Goal: Information Seeking & Learning: Learn about a topic

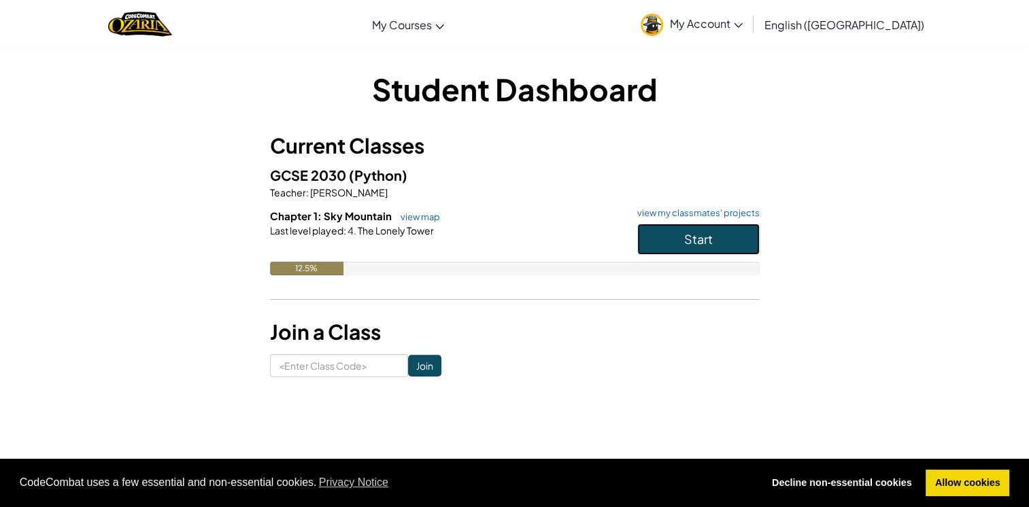
click at [708, 241] on span "Start" at bounding box center [698, 239] width 29 height 16
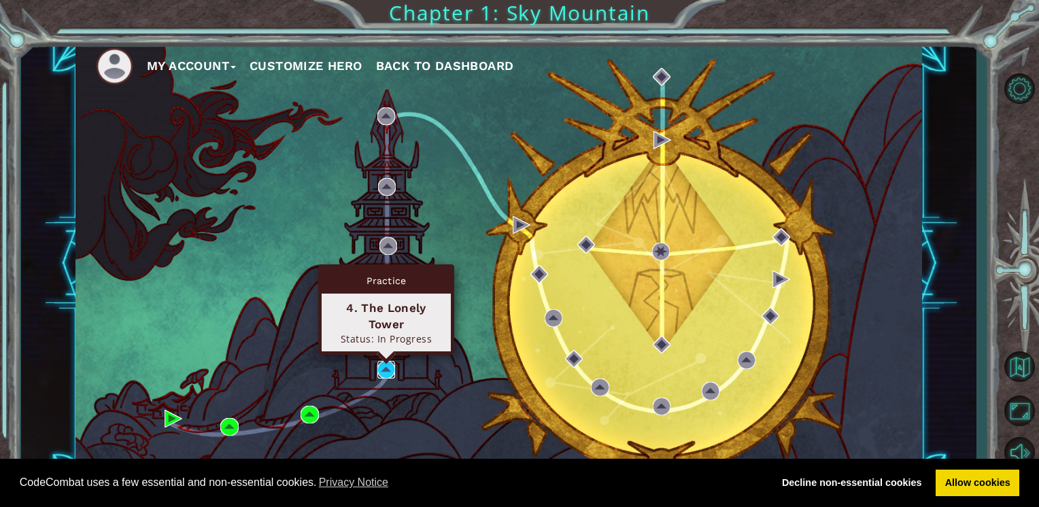
click at [385, 371] on img at bounding box center [386, 370] width 18 height 18
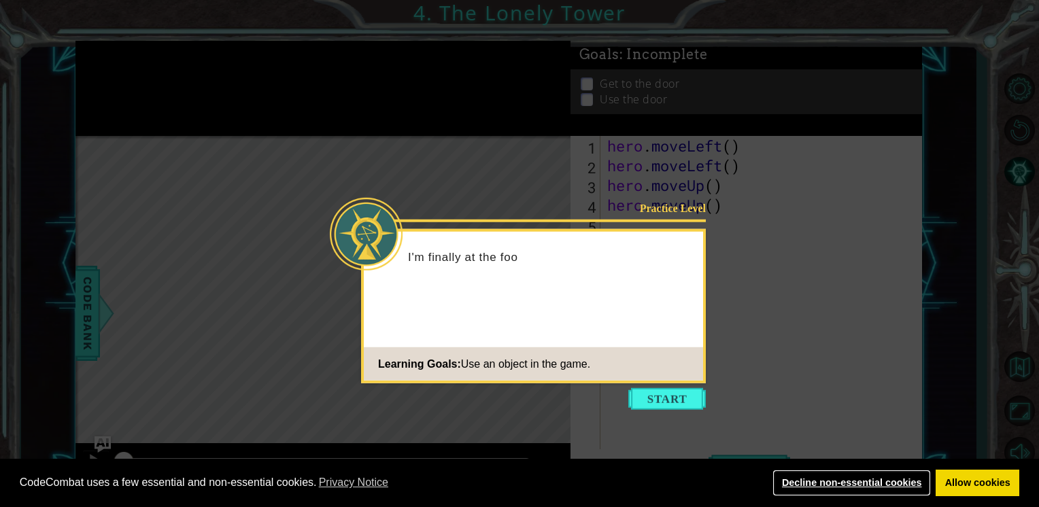
click at [844, 486] on link "Decline non-essential cookies" at bounding box center [851, 483] width 158 height 27
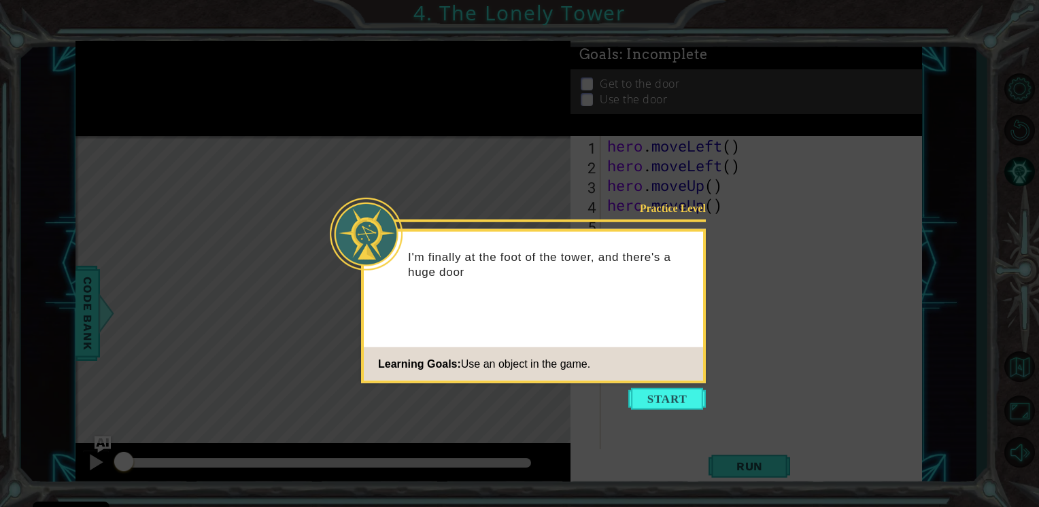
click at [688, 413] on icon at bounding box center [519, 253] width 1039 height 507
click at [675, 396] on button "Start" at bounding box center [667, 399] width 78 height 22
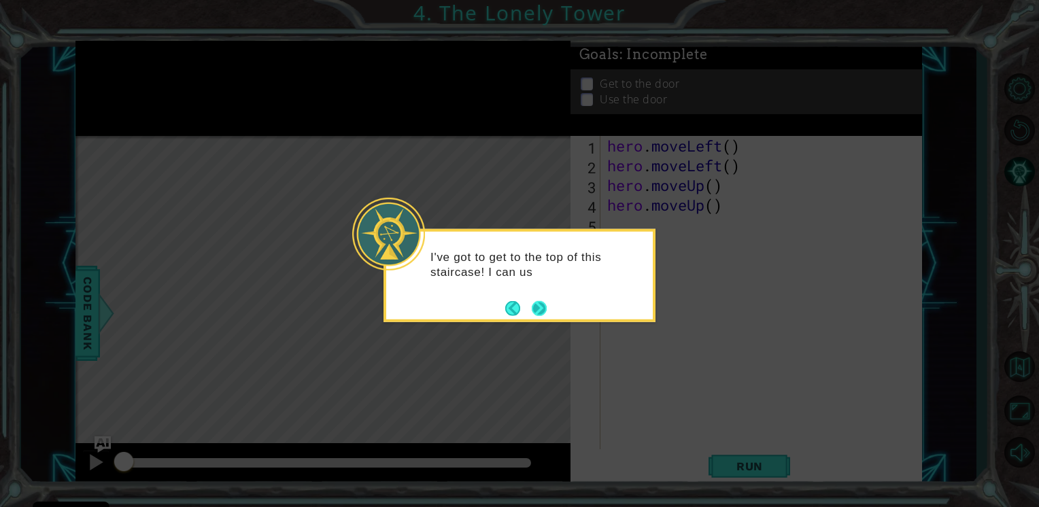
click at [544, 314] on button "Next" at bounding box center [539, 308] width 15 height 15
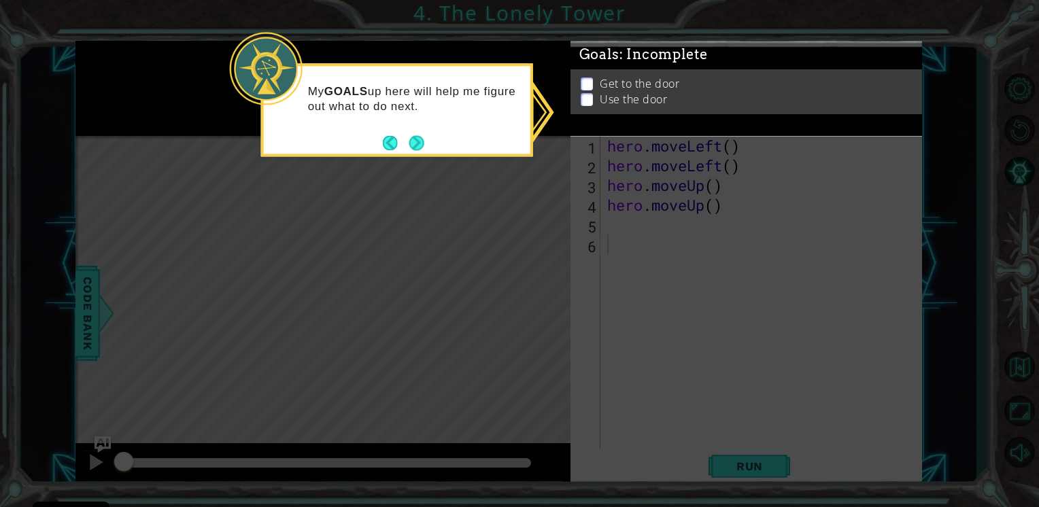
click at [449, 137] on div "My GOALS up here will help me figure out what to do next." at bounding box center [397, 105] width 267 height 69
click at [414, 140] on button "Next" at bounding box center [416, 142] width 15 height 15
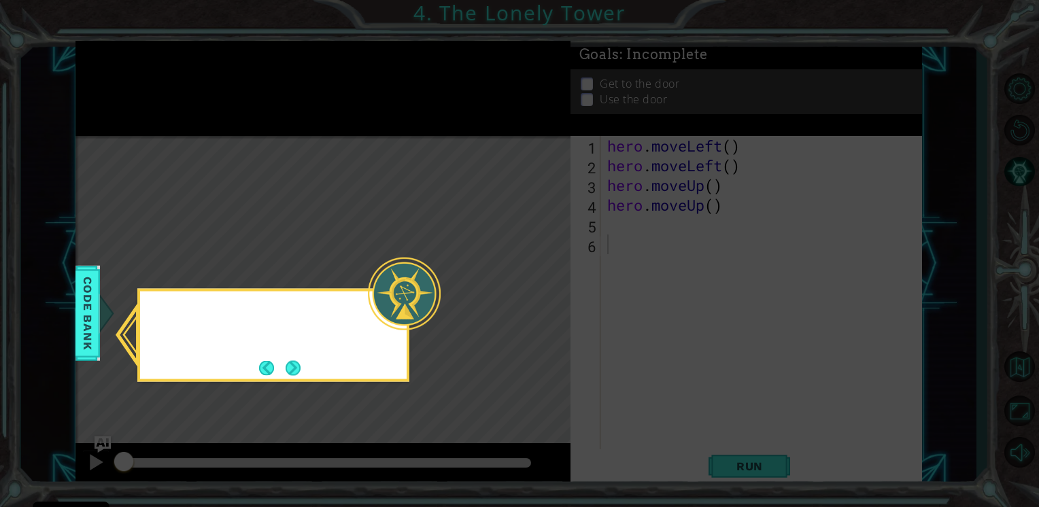
click at [414, 140] on icon at bounding box center [519, 253] width 1039 height 507
click at [293, 373] on button "Next" at bounding box center [293, 367] width 15 height 15
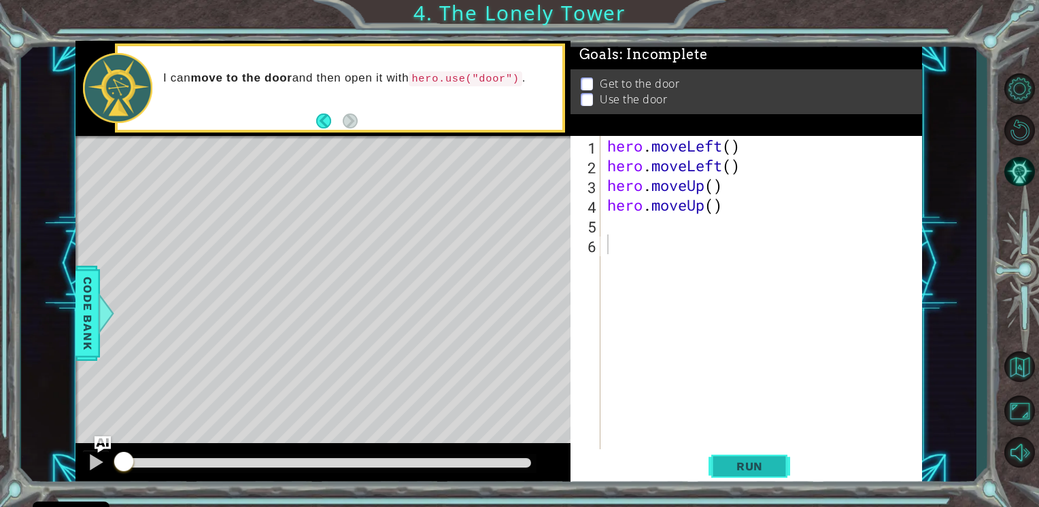
click at [749, 459] on button "Run" at bounding box center [750, 466] width 82 height 35
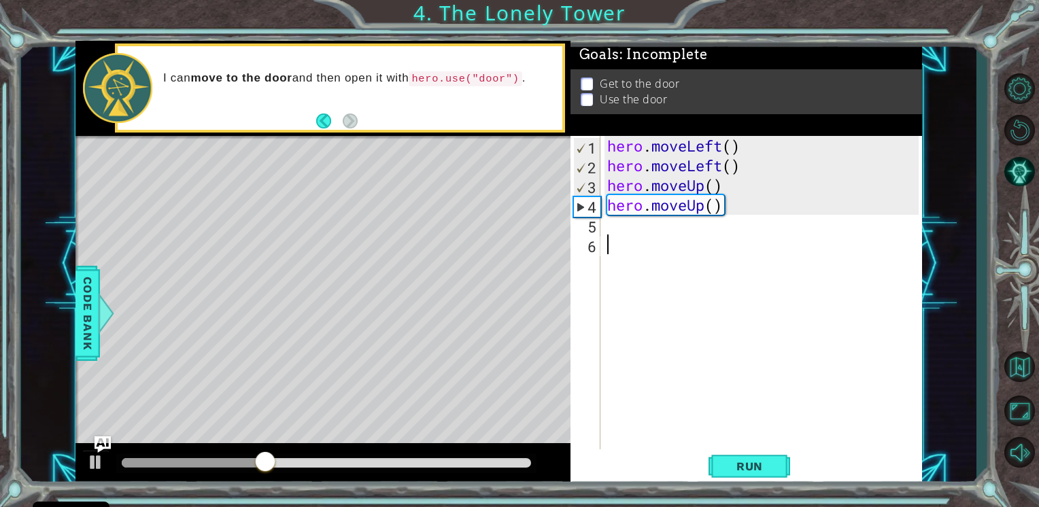
click at [620, 227] on div "hero . moveLeft ( ) hero . moveLeft ( ) hero . moveUp ( ) hero . moveUp ( )" at bounding box center [765, 313] width 321 height 355
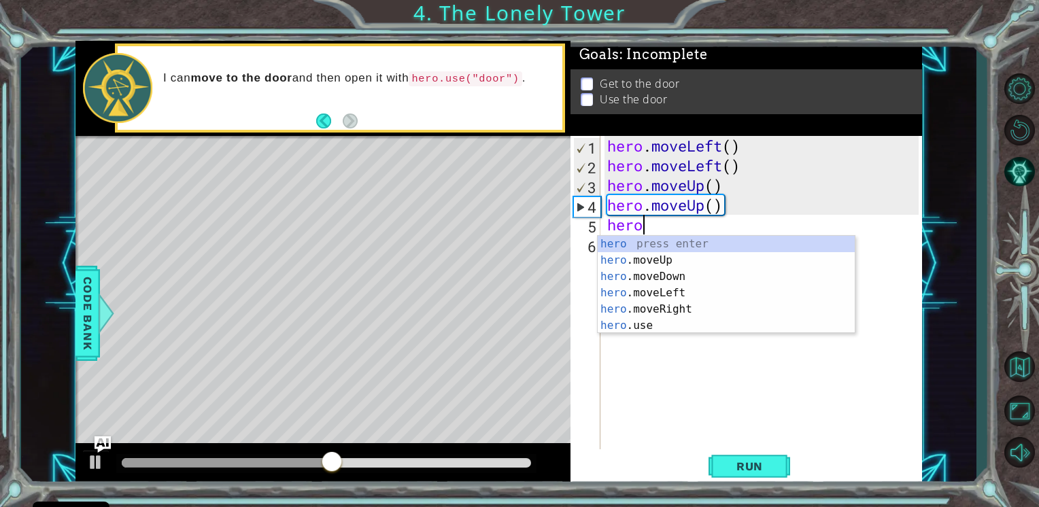
scroll to position [0, 1]
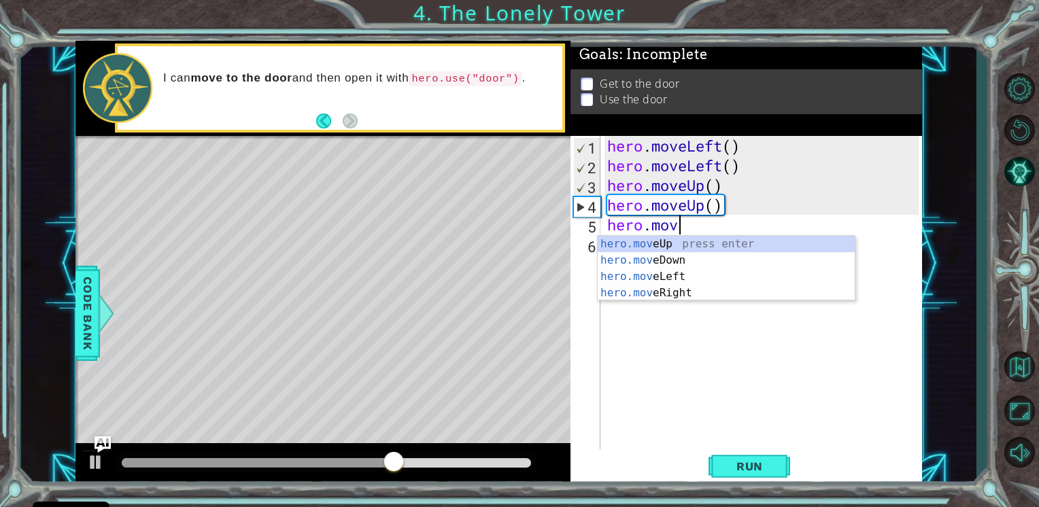
type textarea "hero.move"
click at [679, 295] on div "hero.move Up press enter hero.move Down press enter hero.move Left press enter …" at bounding box center [726, 285] width 257 height 98
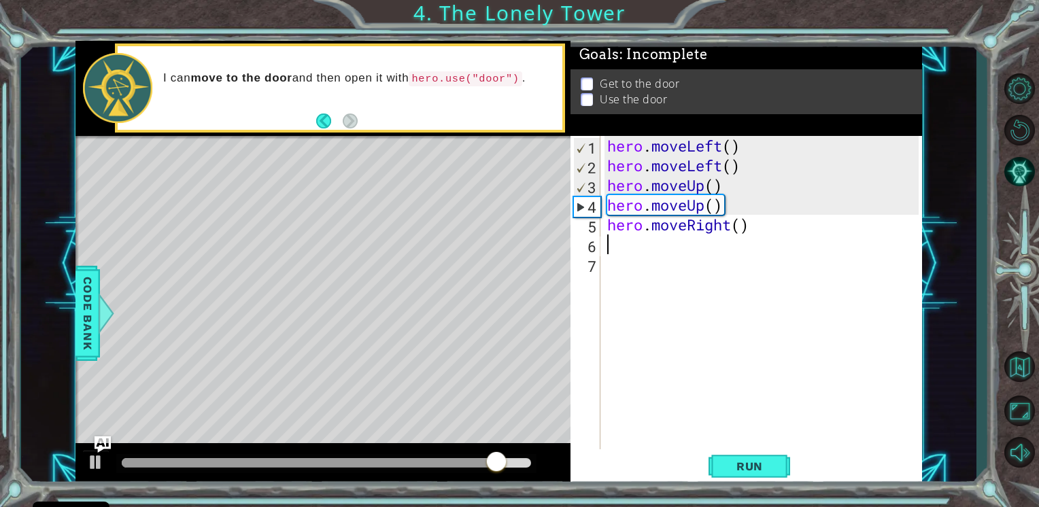
scroll to position [0, 0]
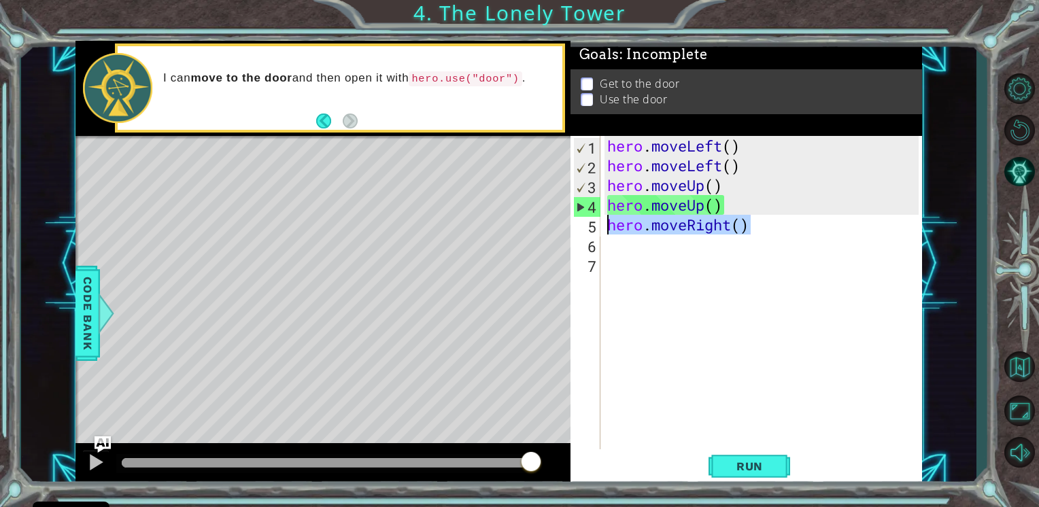
drag, startPoint x: 748, startPoint y: 224, endPoint x: 609, endPoint y: 229, distance: 138.8
click at [609, 229] on div "hero . moveLeft ( ) hero . moveLeft ( ) hero . moveUp ( ) hero . moveUp ( ) her…" at bounding box center [765, 313] width 321 height 355
type textarea "hero.moveRight()"
click at [613, 245] on div "hero . moveLeft ( ) hero . moveLeft ( ) hero . moveUp ( ) hero . moveUp ( ) her…" at bounding box center [765, 313] width 321 height 355
type textarea "h"
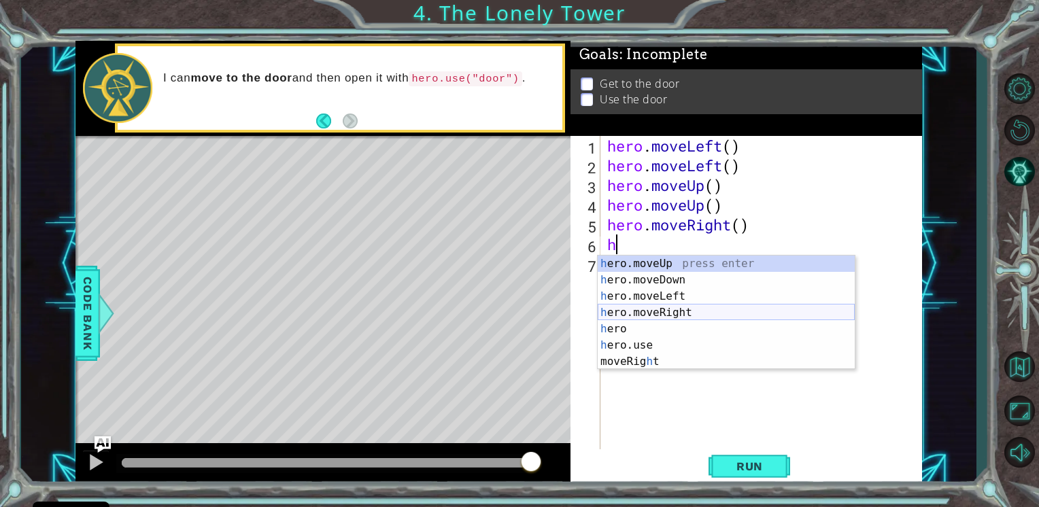
click at [700, 308] on div "h ero.moveUp press enter h ero.moveDown press enter h ero.moveLeft press enter …" at bounding box center [726, 329] width 257 height 147
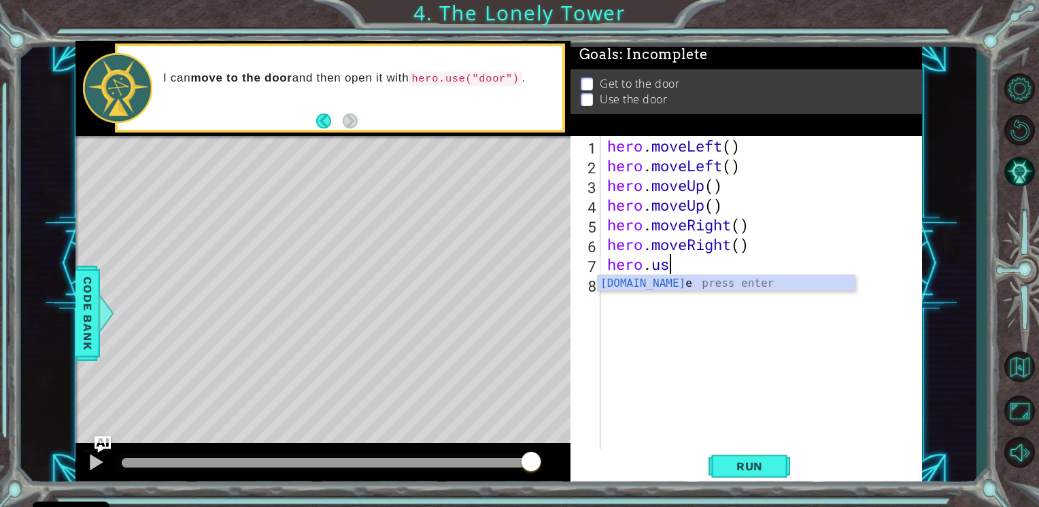
scroll to position [0, 2]
type textarea "hero.use"
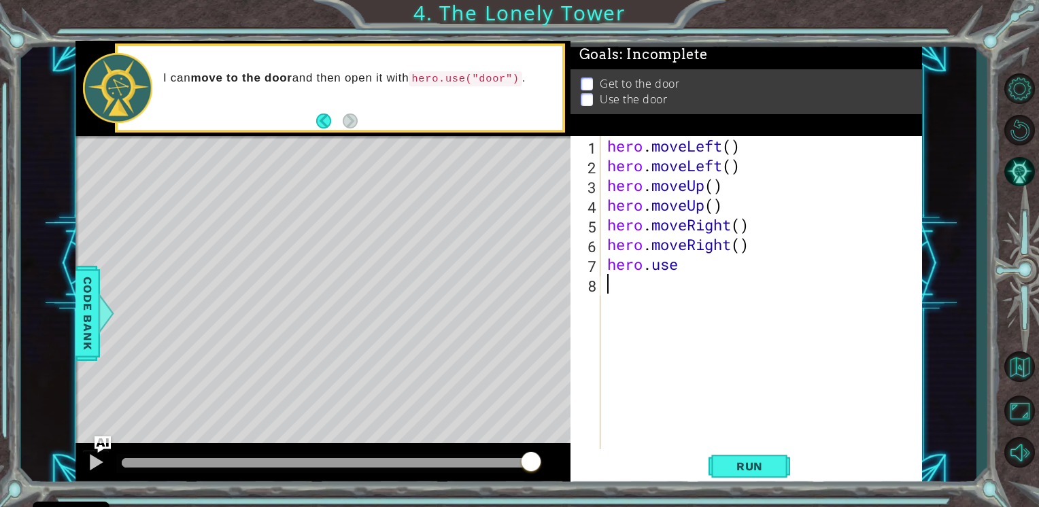
click at [634, 290] on div "hero . moveLeft ( ) hero . moveLeft ( ) hero . moveUp ( ) hero . moveUp ( ) her…" at bounding box center [765, 313] width 321 height 355
click at [683, 262] on div "hero . moveLeft ( ) hero . moveLeft ( ) hero . moveUp ( ) hero . moveUp ( ) her…" at bounding box center [765, 313] width 321 height 355
type textarea "hero.use("door")"
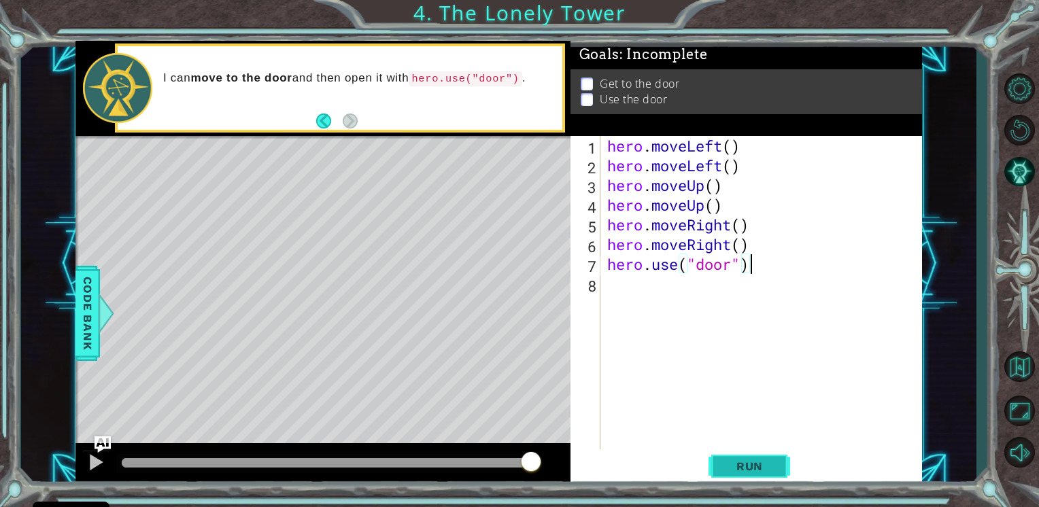
click at [764, 469] on span "Run" at bounding box center [750, 467] width 54 height 14
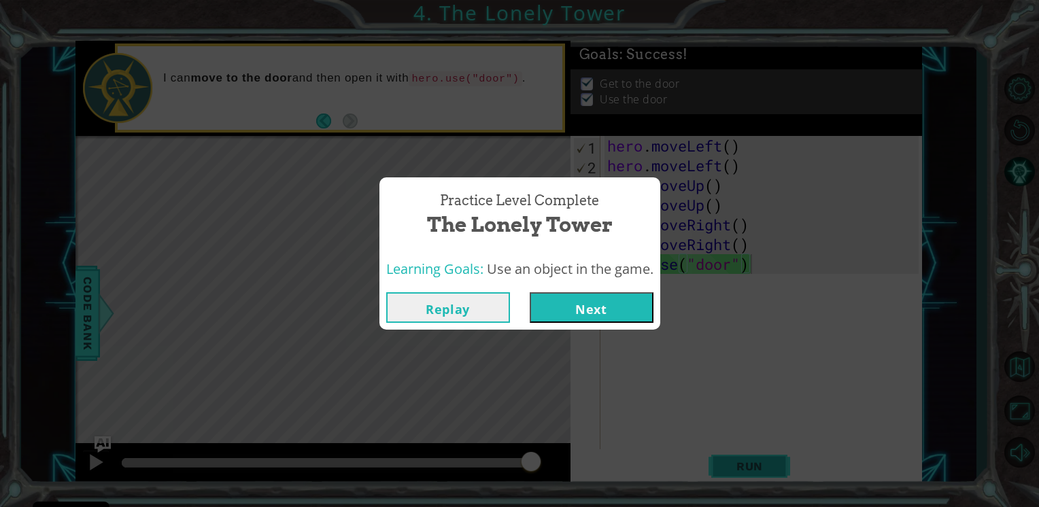
click at [764, 469] on div "Practice Level Complete The Lonely Tower Learning Goals: Use an object in the g…" at bounding box center [519, 253] width 1039 height 507
click at [609, 298] on button "Next" at bounding box center [592, 307] width 124 height 31
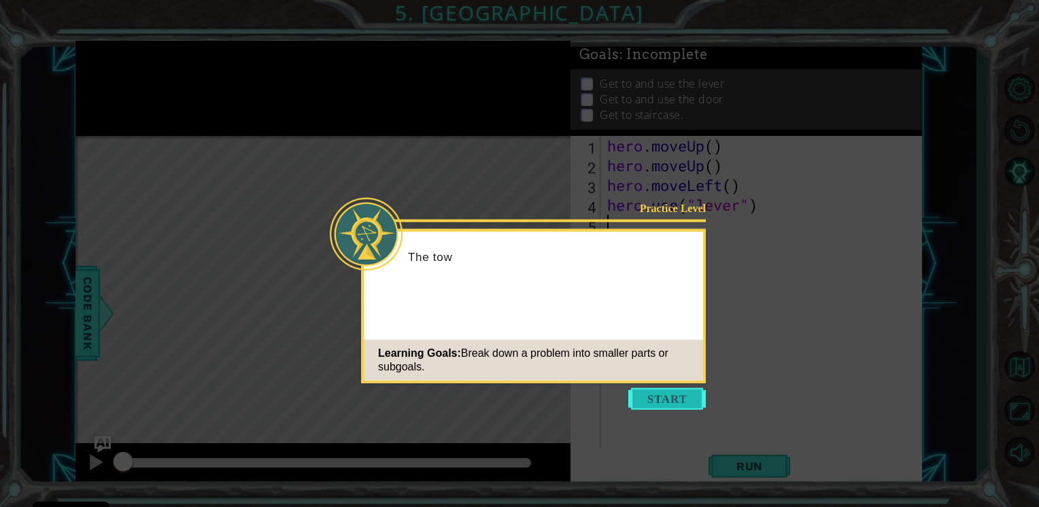
click at [658, 401] on button "Start" at bounding box center [667, 399] width 78 height 22
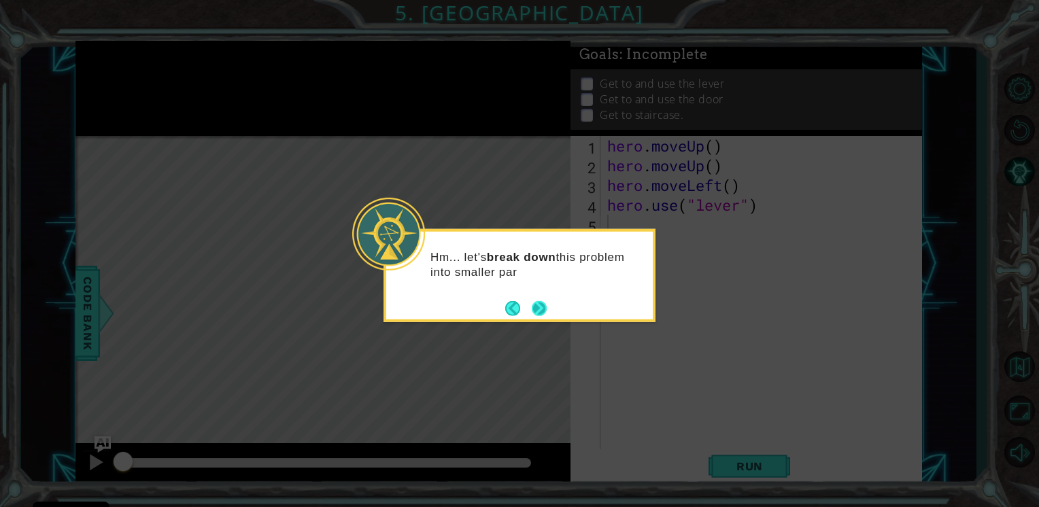
click at [545, 308] on button "Next" at bounding box center [539, 308] width 15 height 15
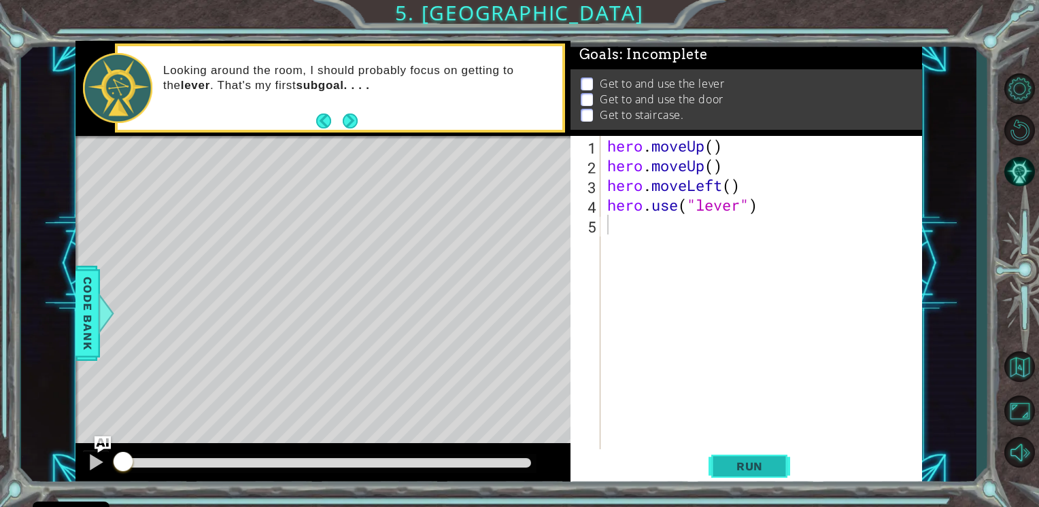
click at [735, 460] on span "Run" at bounding box center [750, 467] width 54 height 14
click at [734, 461] on span "Run" at bounding box center [750, 467] width 54 height 14
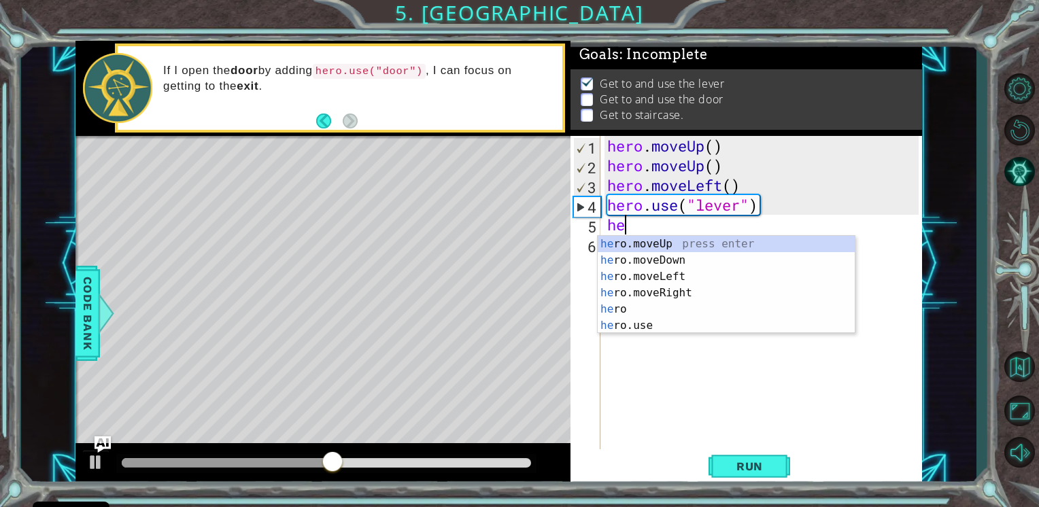
type textarea "her"
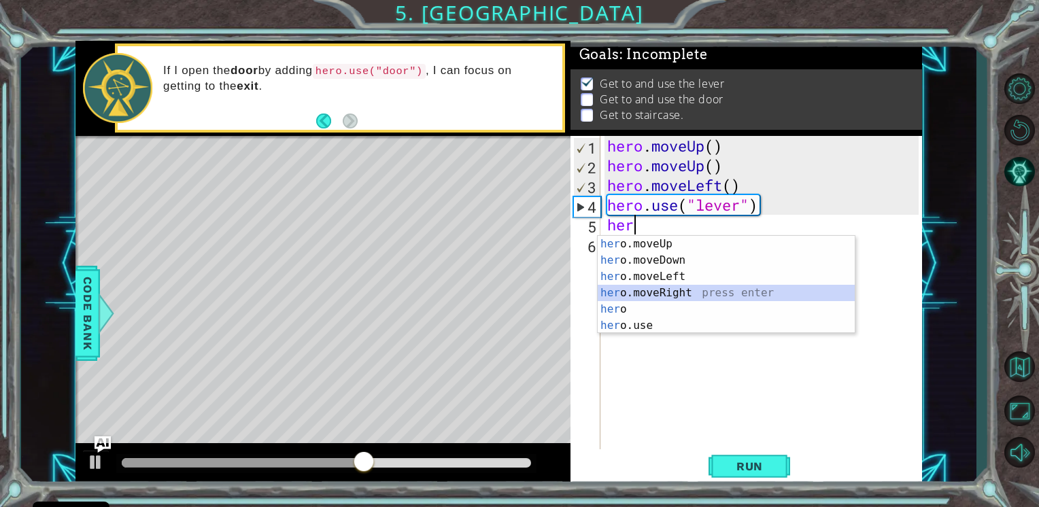
click at [664, 292] on div "her o.moveUp press enter her o.moveDown press enter her o.moveLeft press enter …" at bounding box center [726, 301] width 257 height 131
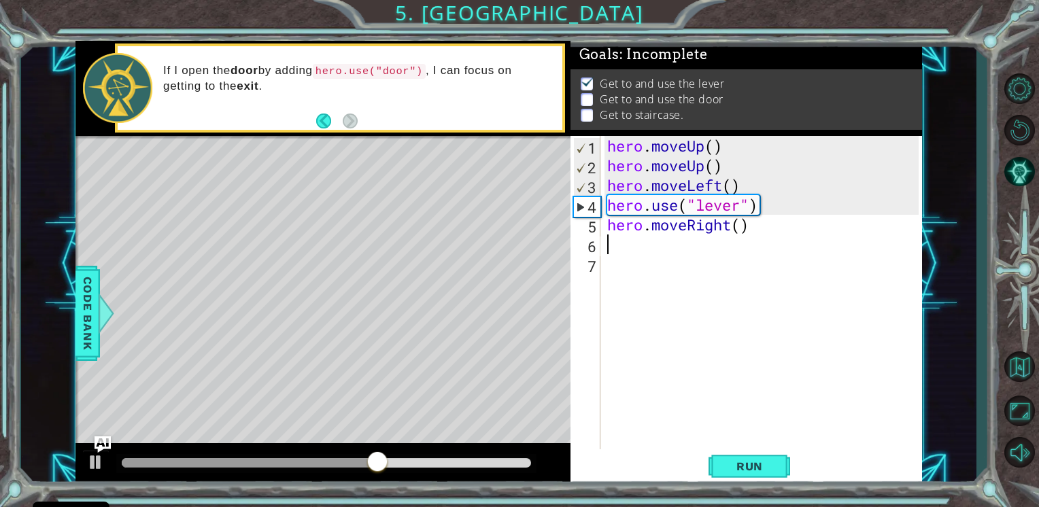
type textarea "h"
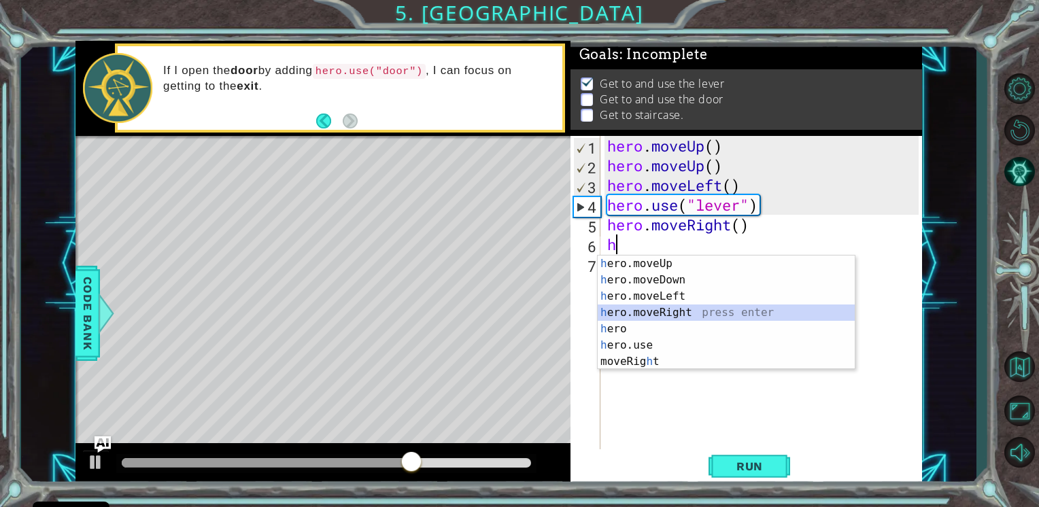
click at [624, 309] on div "h ero.moveUp press enter h ero.moveDown press enter h ero.moveLeft press enter …" at bounding box center [726, 329] width 257 height 147
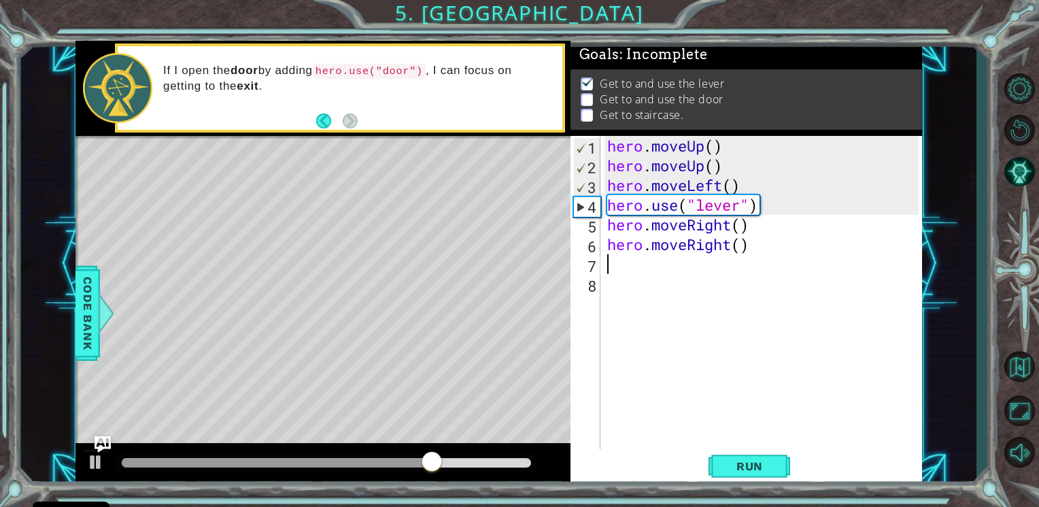
type textarea "h"
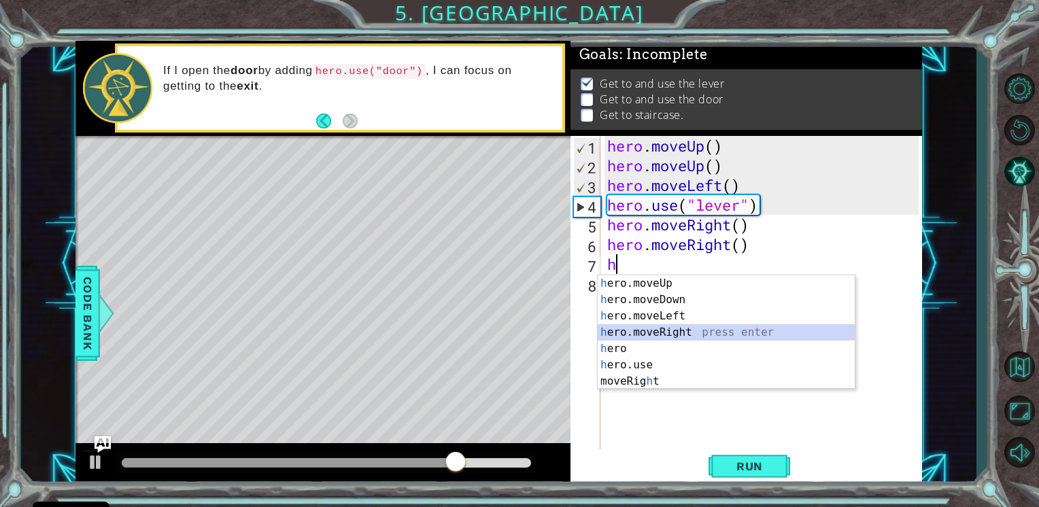
click at [686, 330] on div "h ero.moveUp press enter h ero.moveDown press enter h ero.moveLeft press enter …" at bounding box center [726, 348] width 257 height 147
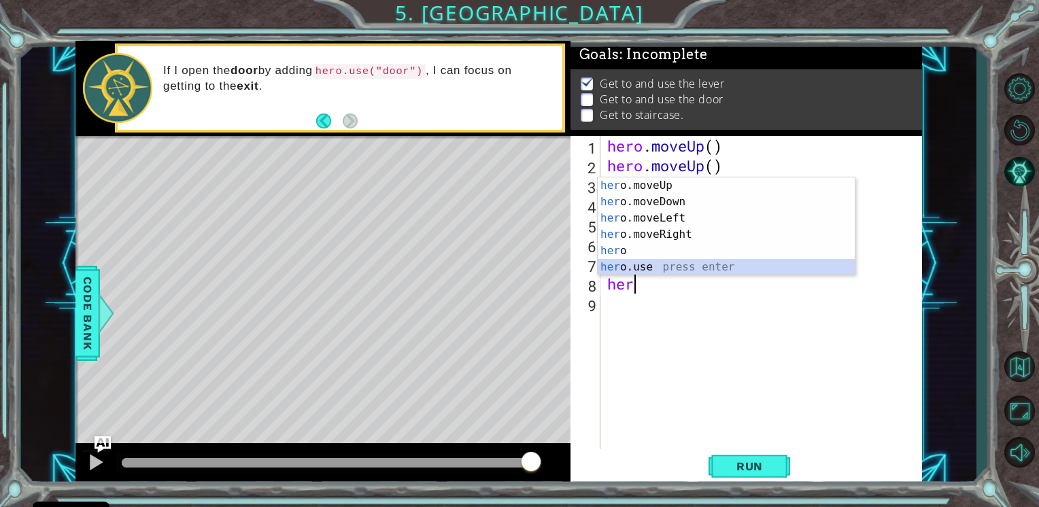
click at [649, 271] on div "her o.moveUp press enter her o.moveDown press enter her o.moveLeft press enter …" at bounding box center [726, 242] width 257 height 131
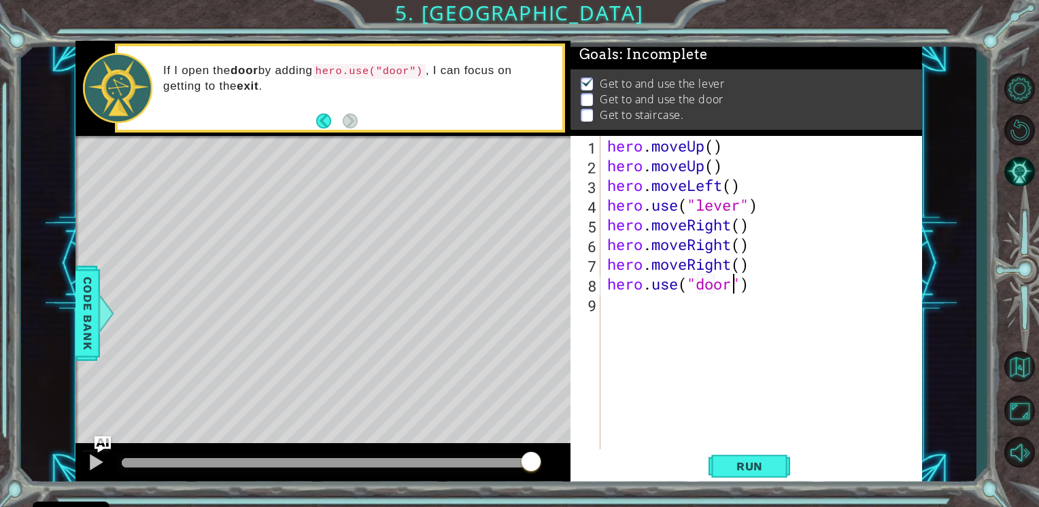
scroll to position [0, 5]
type textarea "hero.use("door")"
click at [743, 477] on button "Run" at bounding box center [750, 466] width 82 height 35
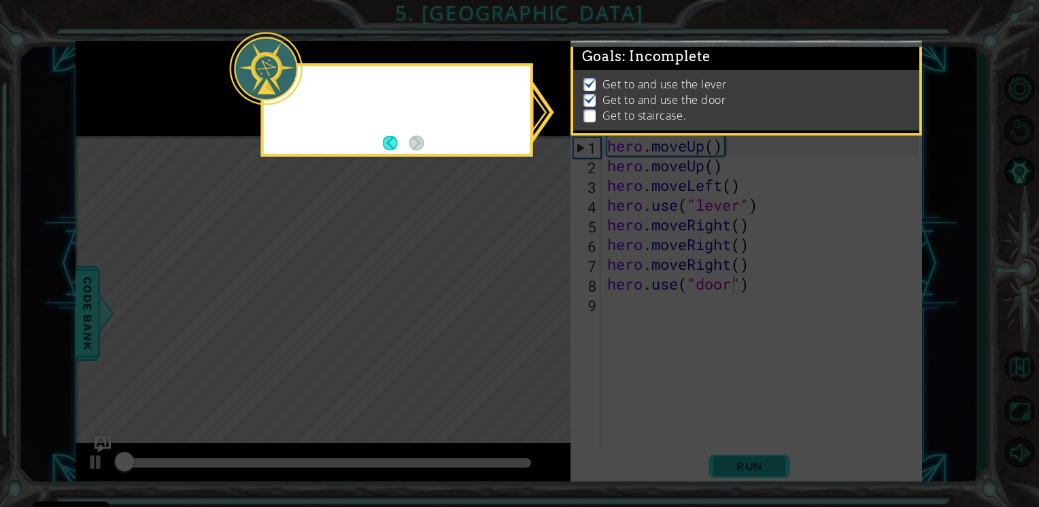
scroll to position [5, 0]
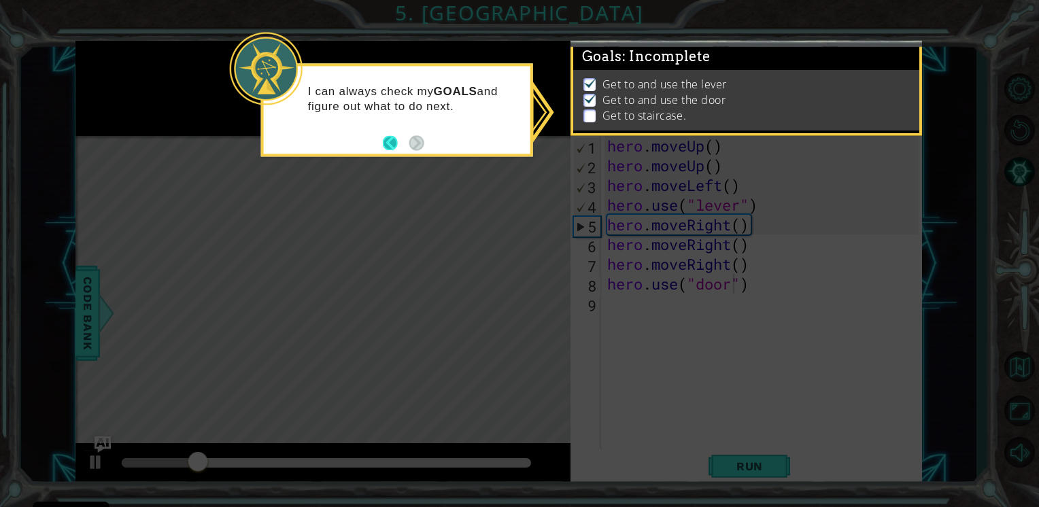
click at [392, 146] on button "Back" at bounding box center [396, 142] width 27 height 15
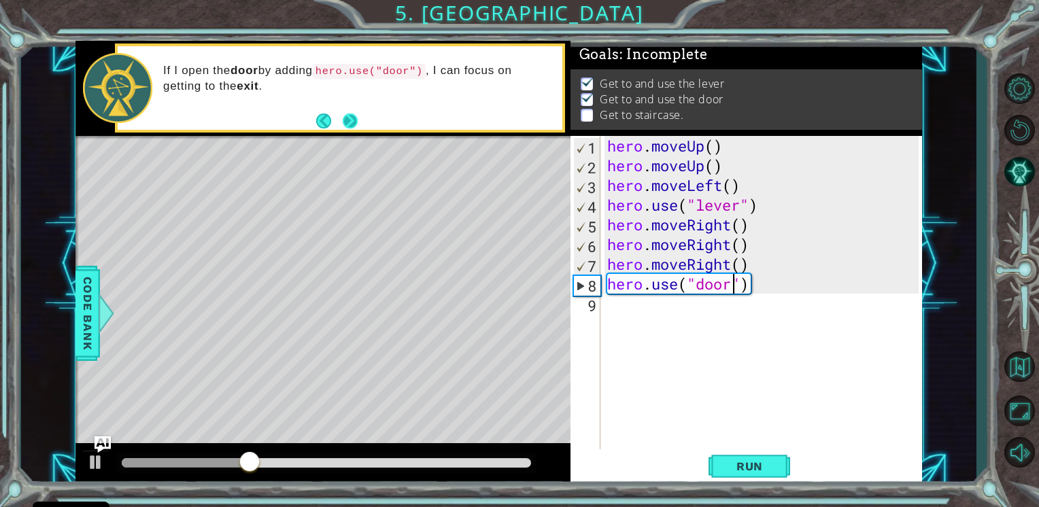
click at [349, 113] on button "Next" at bounding box center [350, 120] width 15 height 15
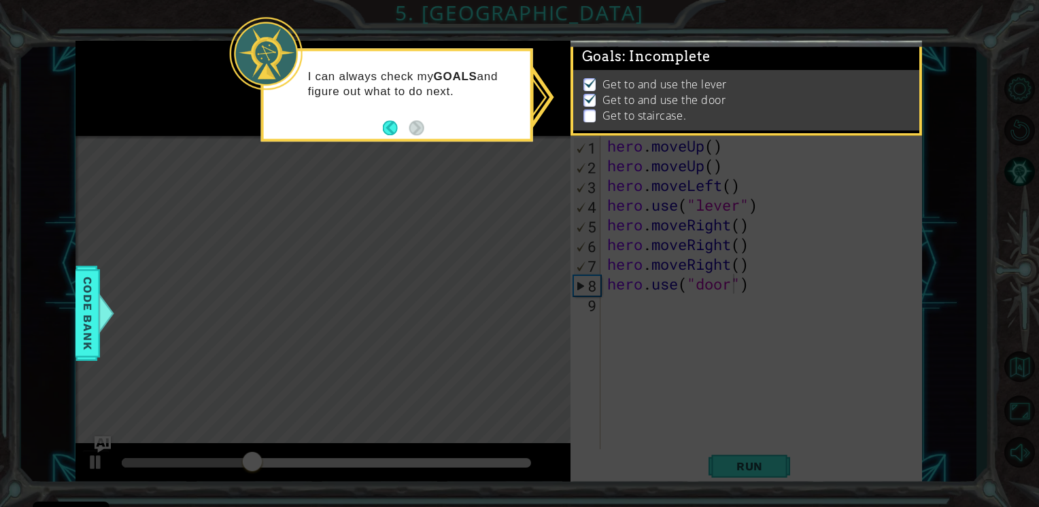
scroll to position [5, 0]
drag, startPoint x: 390, startPoint y: 129, endPoint x: 374, endPoint y: 116, distance: 21.2
click at [374, 116] on div "I can always check my GOALS and figure out what to do next." at bounding box center [397, 88] width 267 height 74
click at [388, 123] on button "Back" at bounding box center [396, 127] width 27 height 15
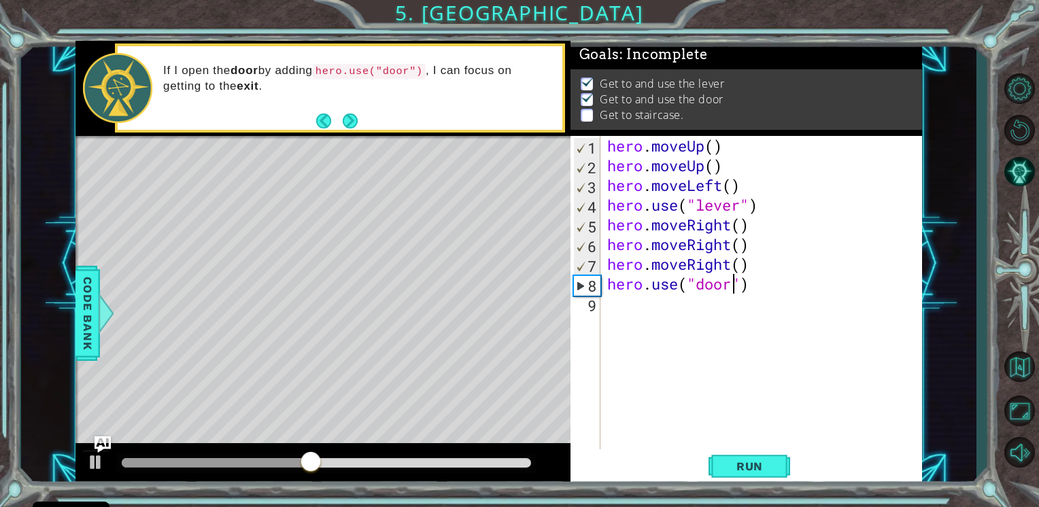
scroll to position [4, 0]
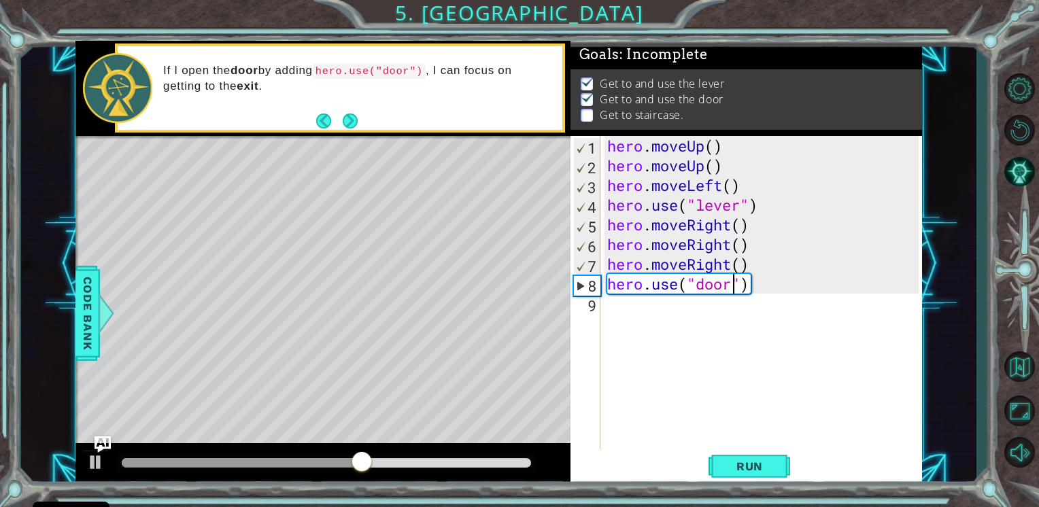
click at [633, 316] on div "hero . moveUp ( ) hero . moveUp ( ) hero . moveLeft ( ) hero . use ( "lever" ) …" at bounding box center [765, 313] width 321 height 355
type textarea "h"
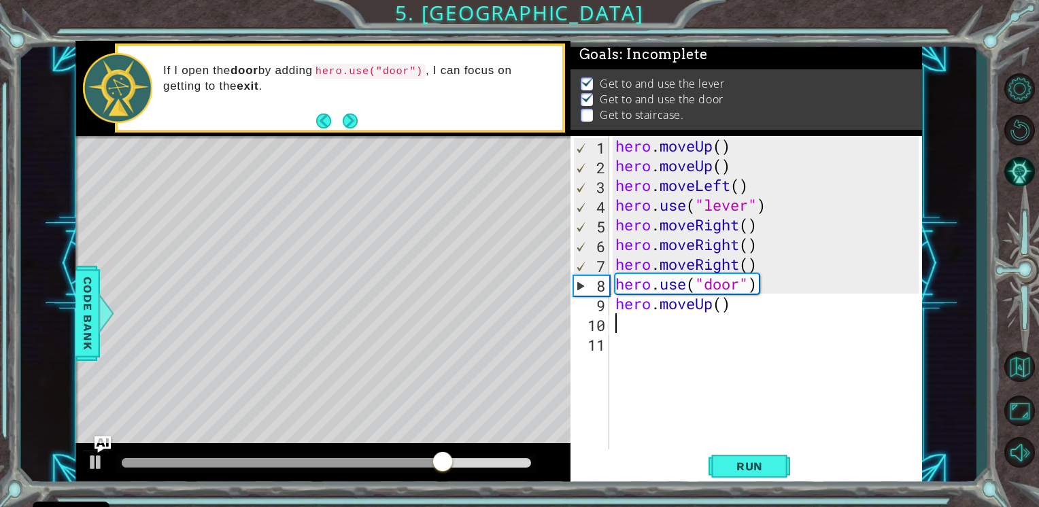
type textarea "h"
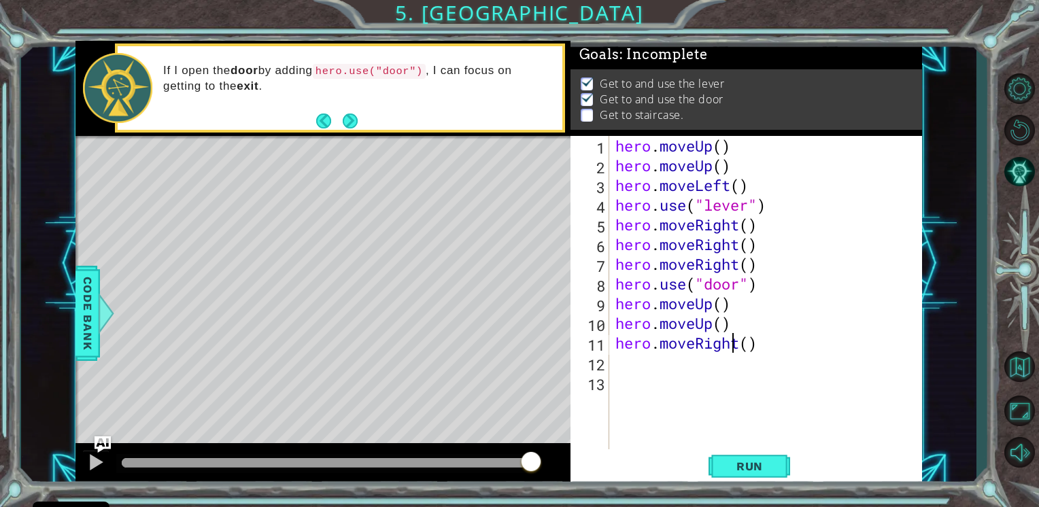
click at [734, 344] on div "hero . moveUp ( ) hero . moveUp ( ) hero . moveLeft ( ) hero . use ( "lever" ) …" at bounding box center [769, 313] width 313 height 355
click at [740, 345] on div "hero . moveUp ( ) hero . moveUp ( ) hero . moveLeft ( ) hero . use ( "lever" ) …" at bounding box center [769, 313] width 313 height 355
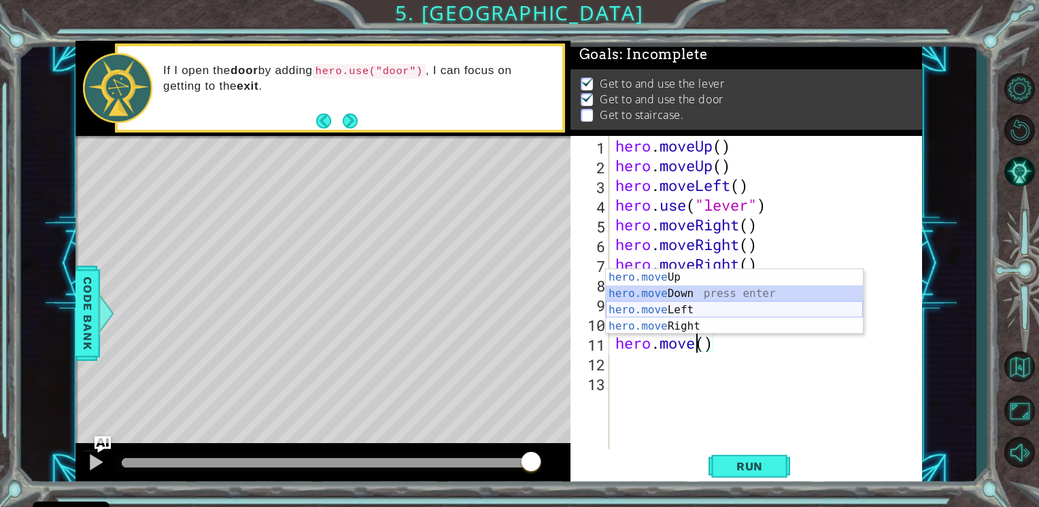
drag, startPoint x: 698, startPoint y: 301, endPoint x: 694, endPoint y: 309, distance: 9.1
click at [694, 309] on div "hero.move Up press enter hero.move Down press enter hero.move Left press enter …" at bounding box center [734, 318] width 257 height 98
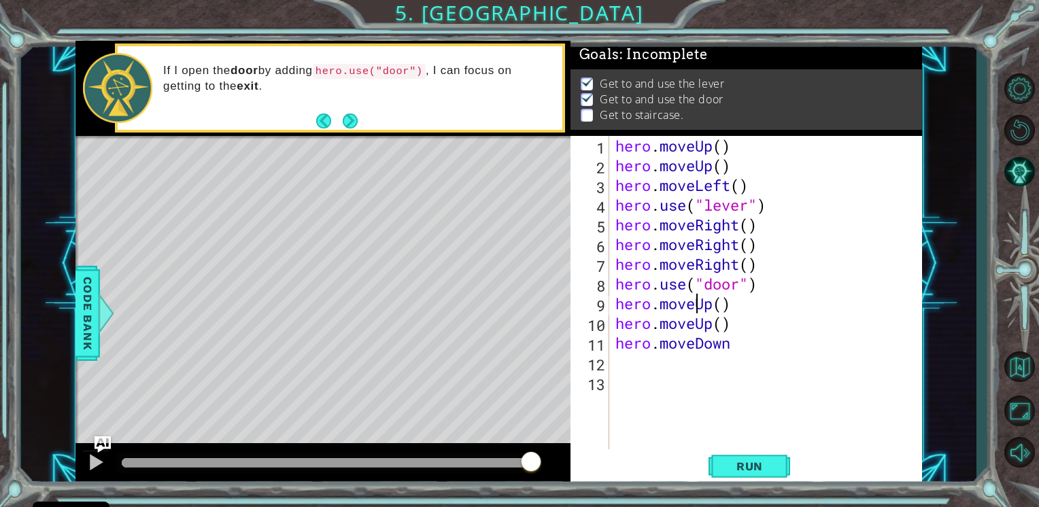
click at [694, 309] on div "hero . moveUp ( ) hero . moveUp ( ) hero . moveLeft ( ) hero . use ( "lever" ) …" at bounding box center [769, 313] width 313 height 355
drag, startPoint x: 740, startPoint y: 343, endPoint x: 730, endPoint y: 343, distance: 9.5
click at [730, 343] on div "hero . moveUp ( ) hero . moveUp ( ) hero . moveLeft ( ) hero . use ( "lever" ) …" at bounding box center [769, 313] width 313 height 355
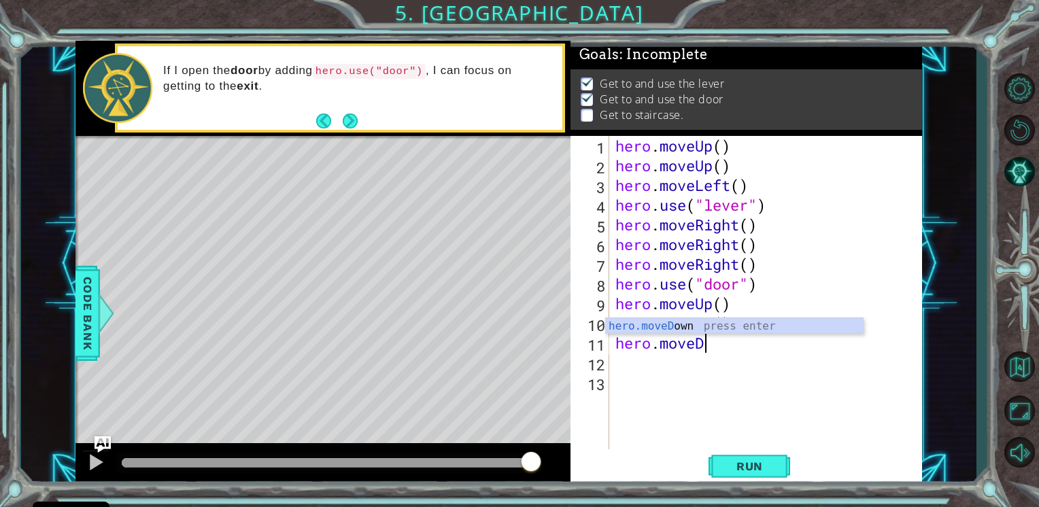
type textarea "hero.move"
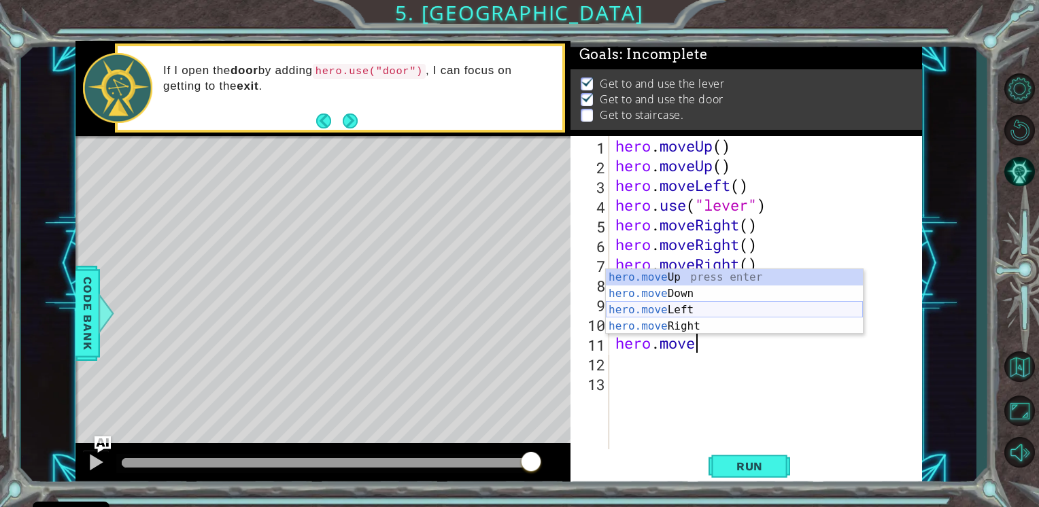
click at [683, 313] on div "hero.move Up press enter hero.move Down press enter hero.move Left press enter …" at bounding box center [734, 318] width 257 height 98
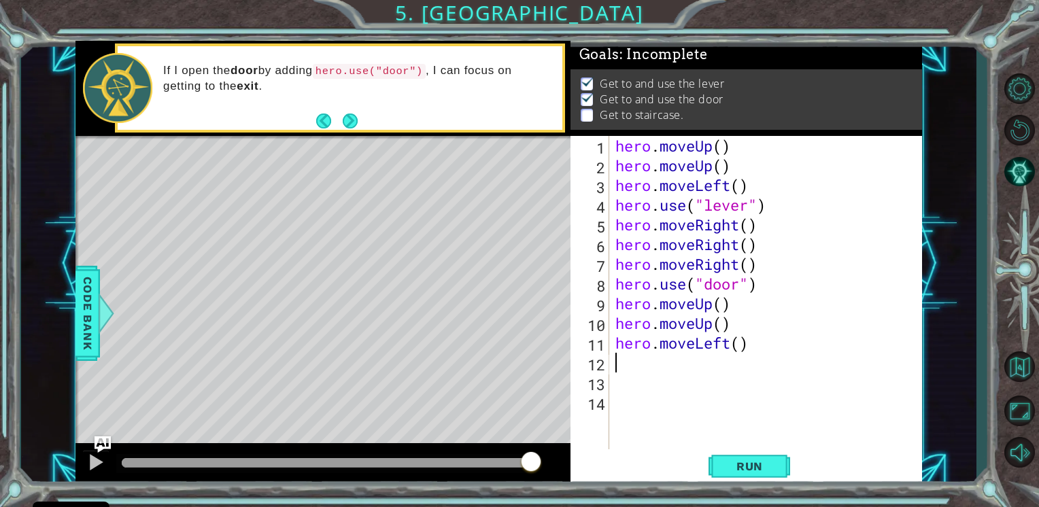
type textarea "h"
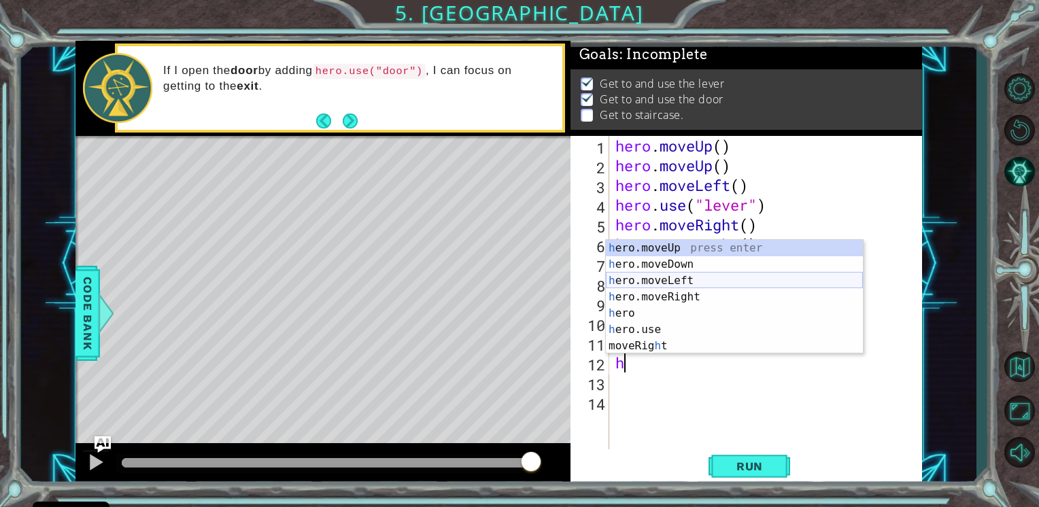
click at [658, 276] on div "h ero.moveUp press enter h ero.moveDown press enter h ero.moveLeft press enter …" at bounding box center [734, 313] width 257 height 147
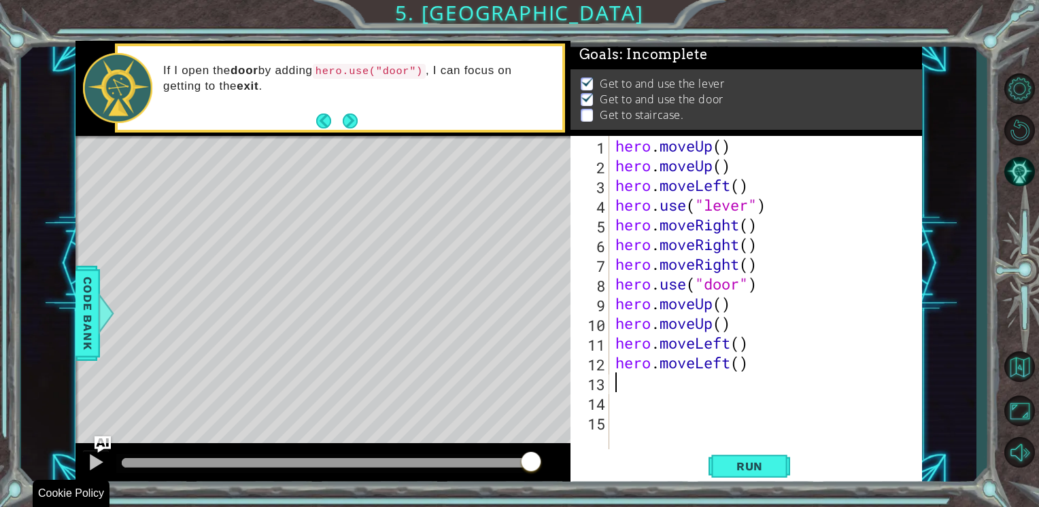
type textarea "h"
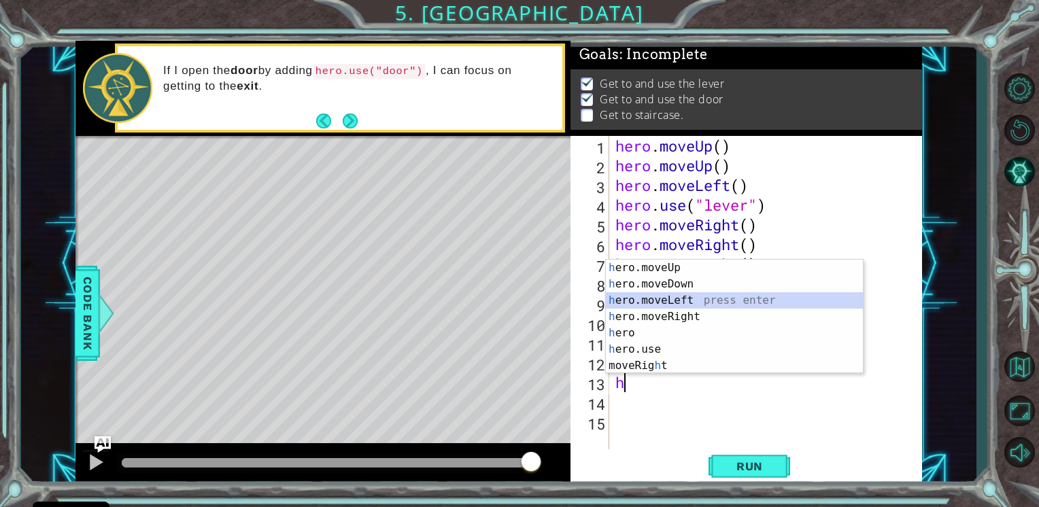
click at [649, 303] on div "h ero.moveUp press enter h ero.moveDown press enter h ero.moveLeft press enter …" at bounding box center [734, 333] width 257 height 147
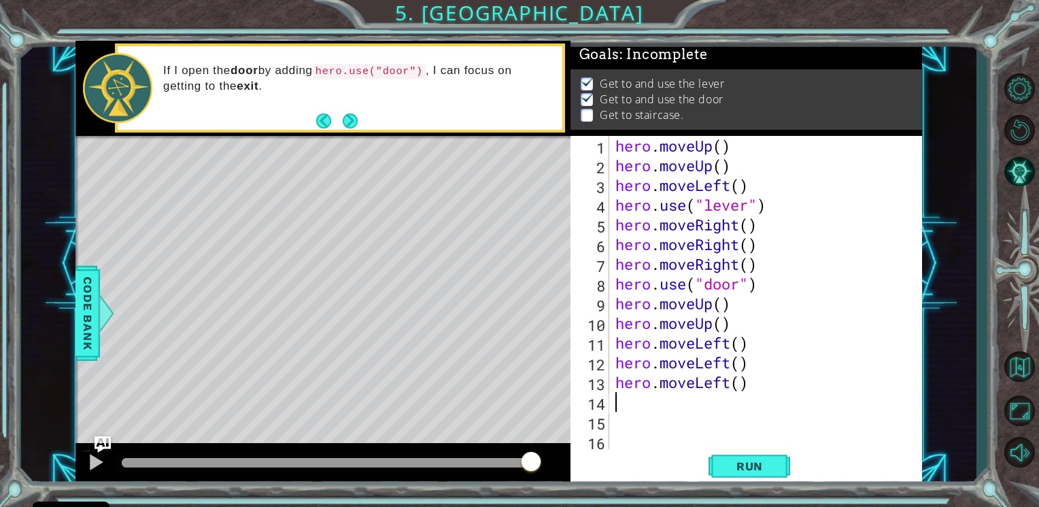
type textarea "h"
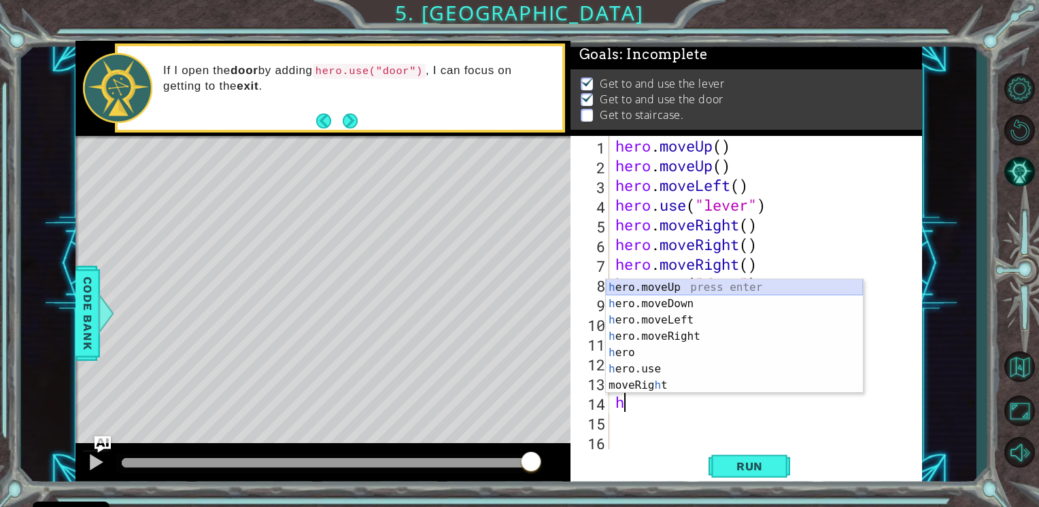
click at [666, 290] on div "h ero.moveUp press enter h ero.moveDown press enter h ero.moveLeft press enter …" at bounding box center [734, 352] width 257 height 147
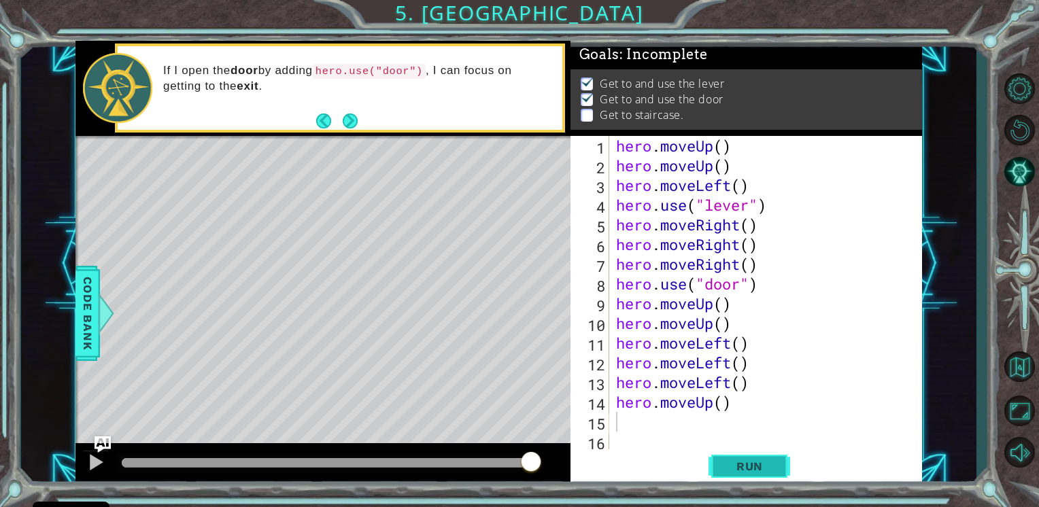
click at [748, 463] on span "Run" at bounding box center [750, 467] width 54 height 14
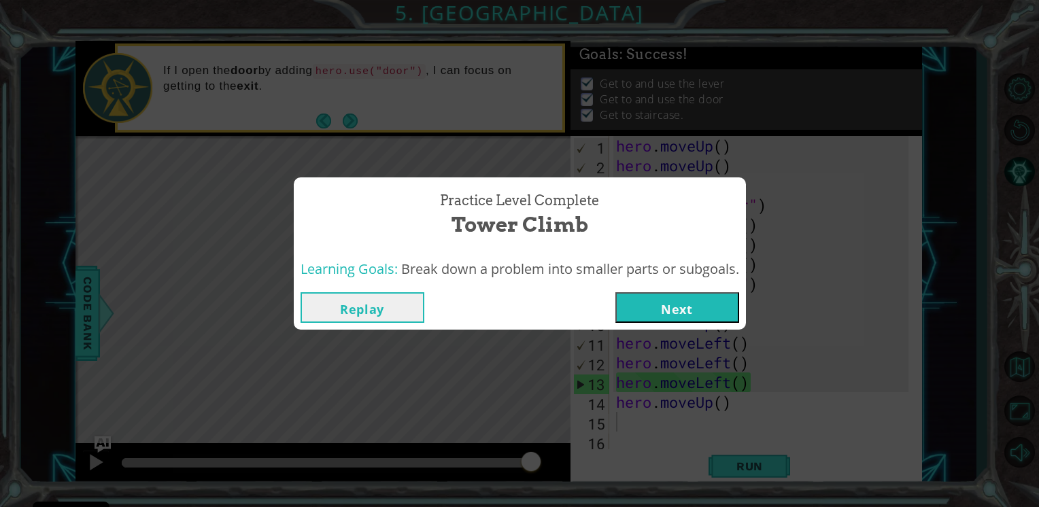
click at [664, 306] on button "Next" at bounding box center [677, 307] width 124 height 31
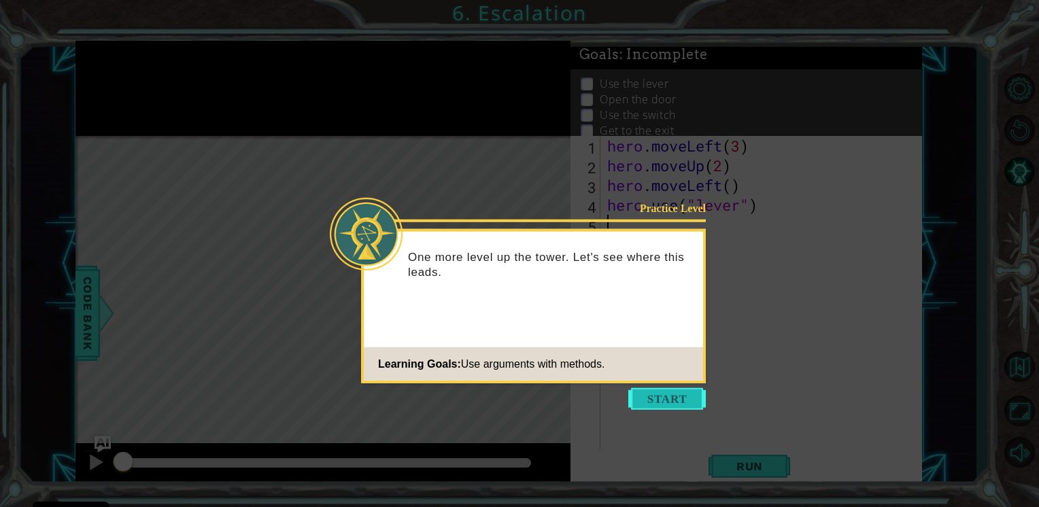
click at [656, 397] on button "Start" at bounding box center [667, 399] width 78 height 22
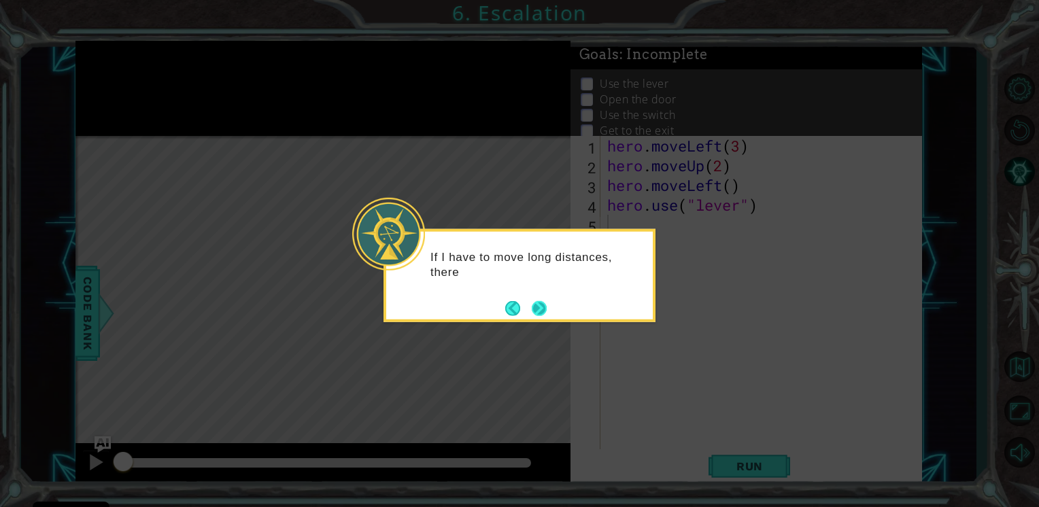
click at [545, 305] on button "Next" at bounding box center [539, 308] width 15 height 15
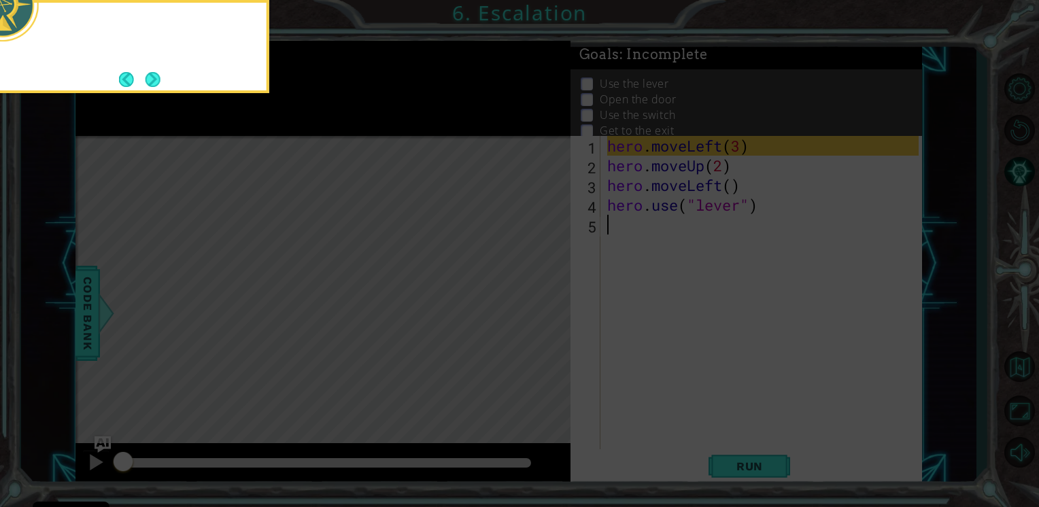
click at [545, 304] on icon at bounding box center [519, 75] width 1039 height 863
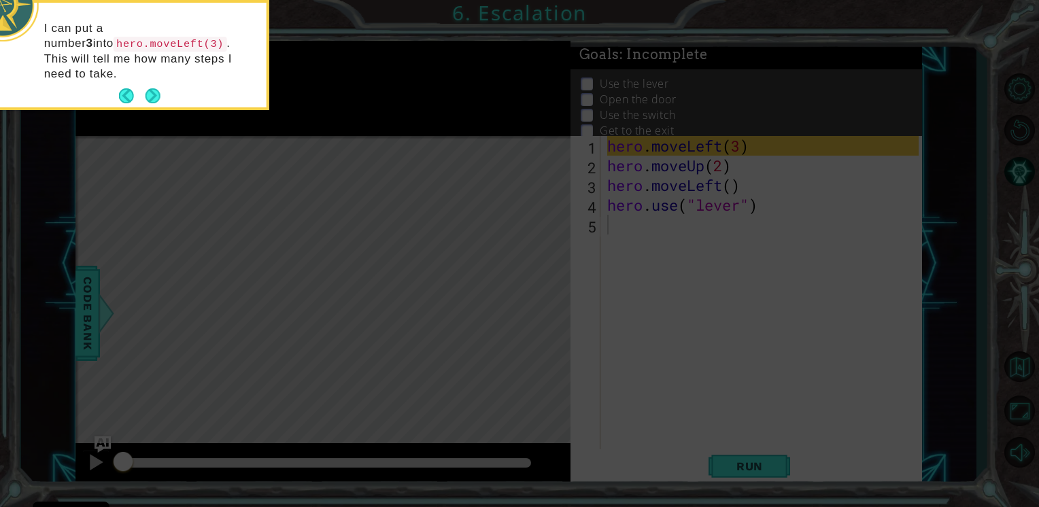
click at [146, 88] on button "Next" at bounding box center [153, 95] width 15 height 15
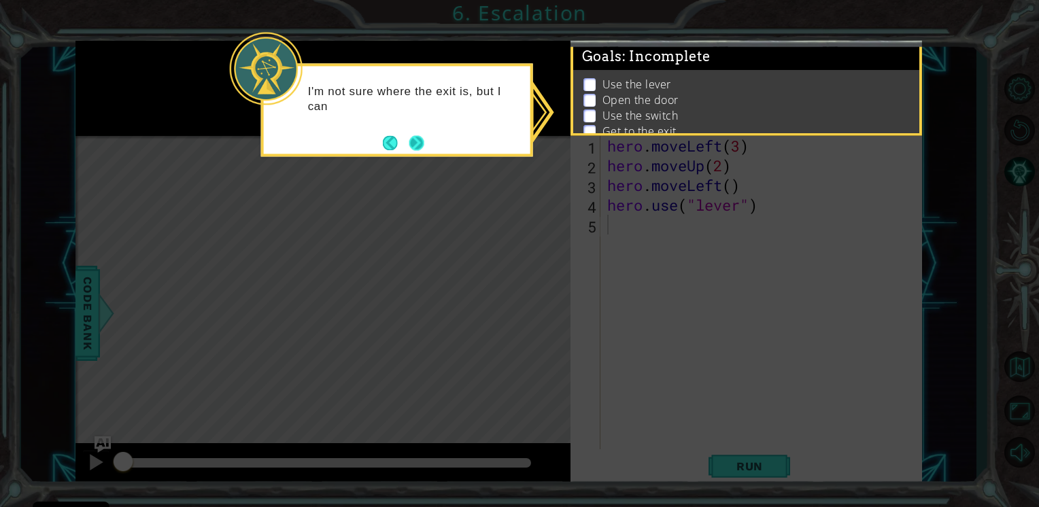
click at [409, 141] on button "Next" at bounding box center [416, 142] width 15 height 15
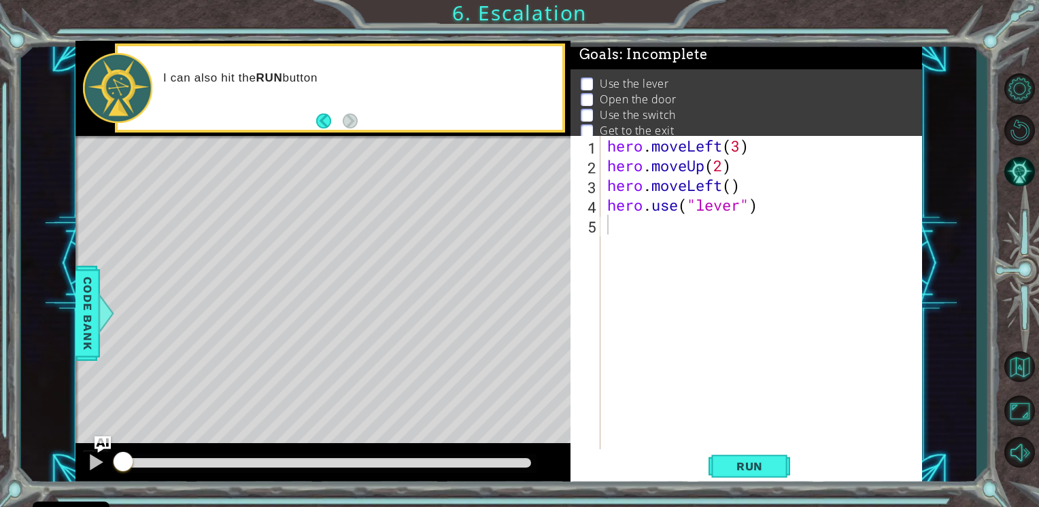
click at [364, 143] on div "Level Map" at bounding box center [389, 336] width 628 height 401
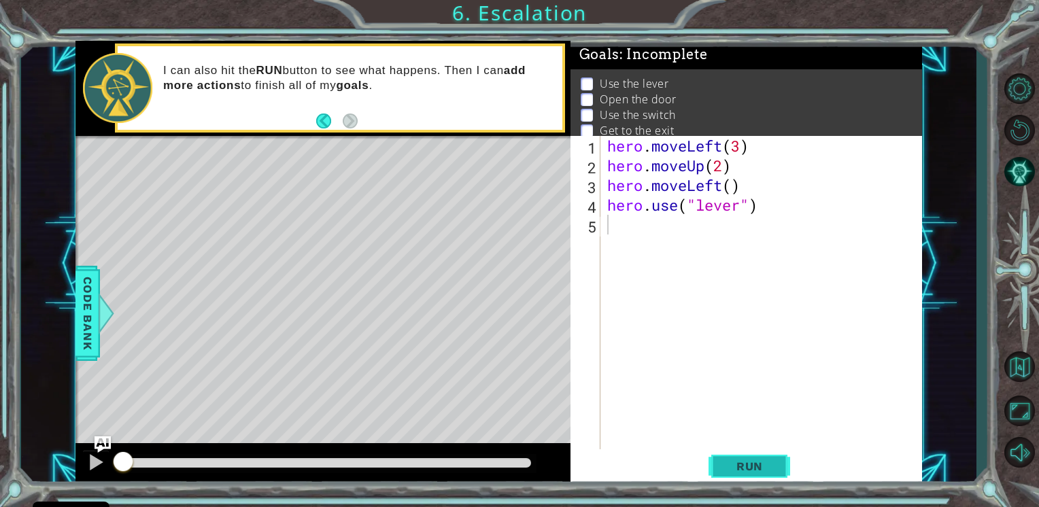
click at [735, 458] on button "Run" at bounding box center [750, 466] width 82 height 35
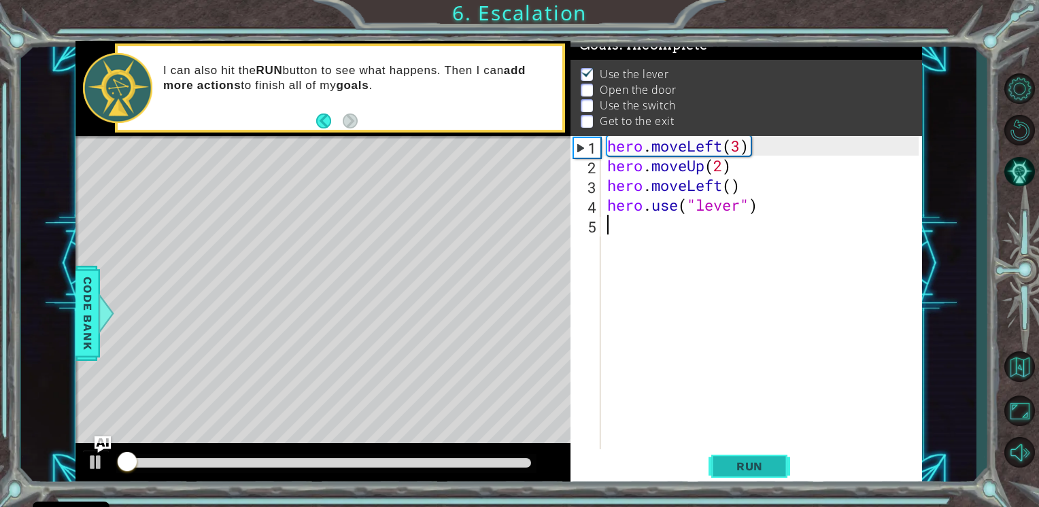
scroll to position [14, 0]
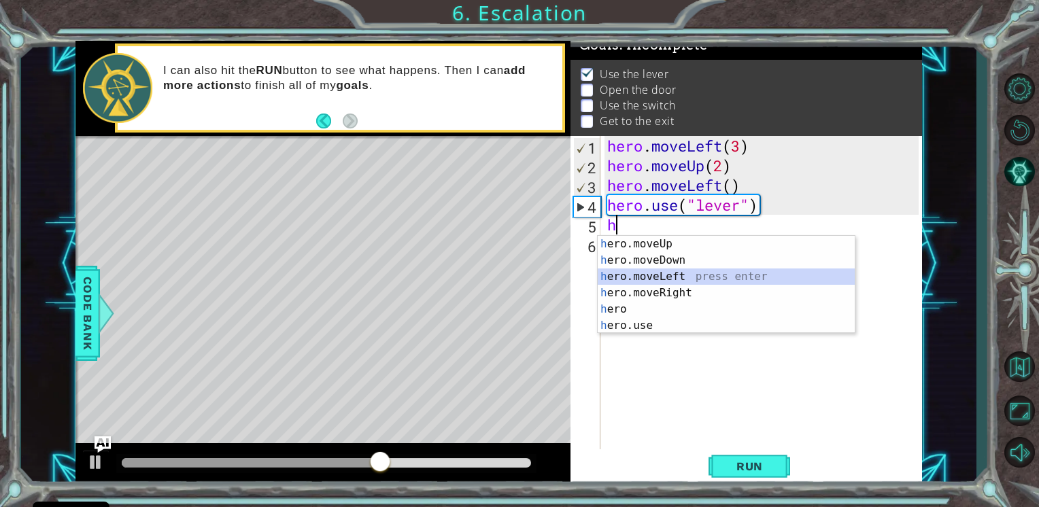
click at [658, 276] on div "h ero.moveUp press enter h ero.moveDown press enter h ero.moveLeft press enter …" at bounding box center [726, 301] width 257 height 131
type textarea "hero.moveLeft(1)"
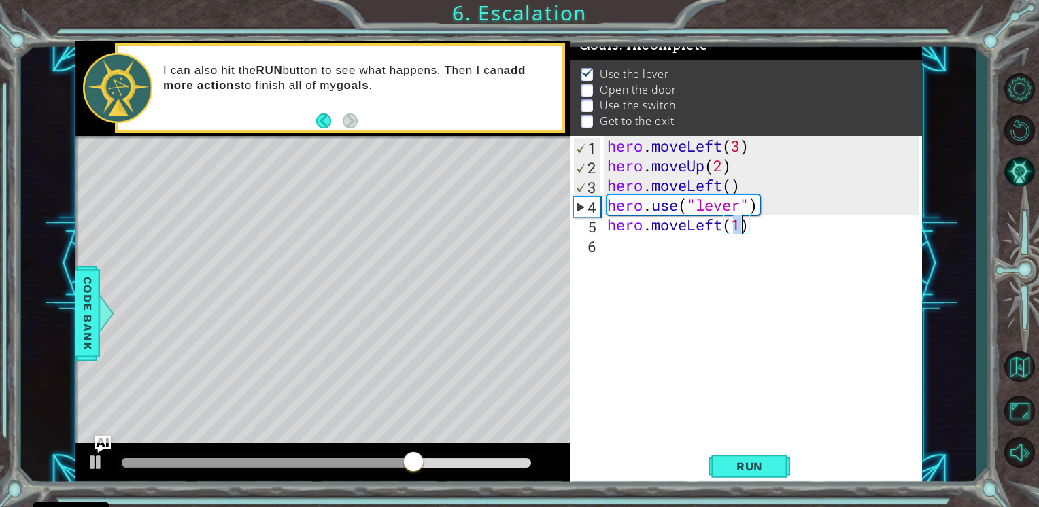
click at [621, 249] on div "hero . moveLeft ( 3 ) hero . moveUp ( 2 ) hero . moveLeft ( ) hero . use ( "lev…" at bounding box center [765, 313] width 321 height 355
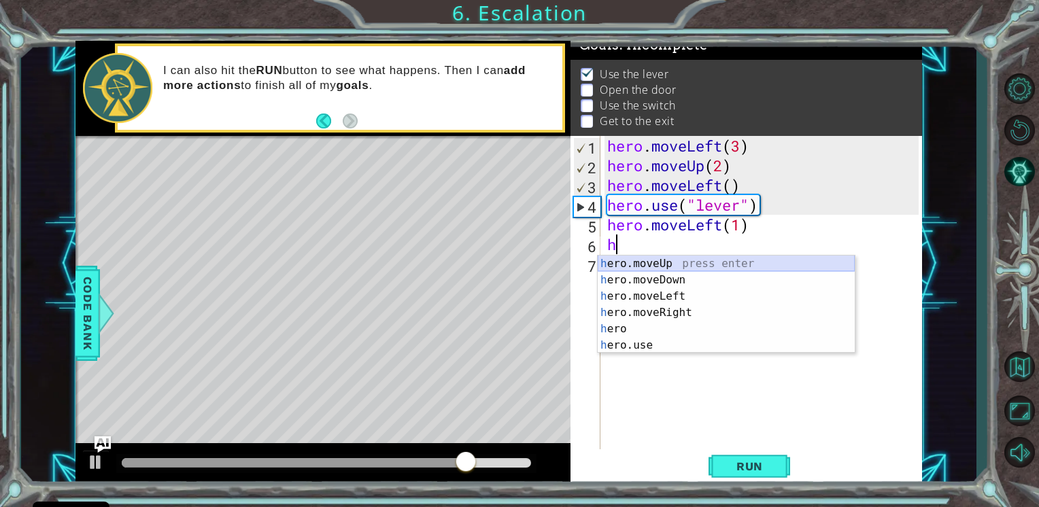
click at [667, 267] on div "h ero.moveUp press enter h ero.moveDown press enter h ero.moveLeft press enter …" at bounding box center [726, 321] width 257 height 131
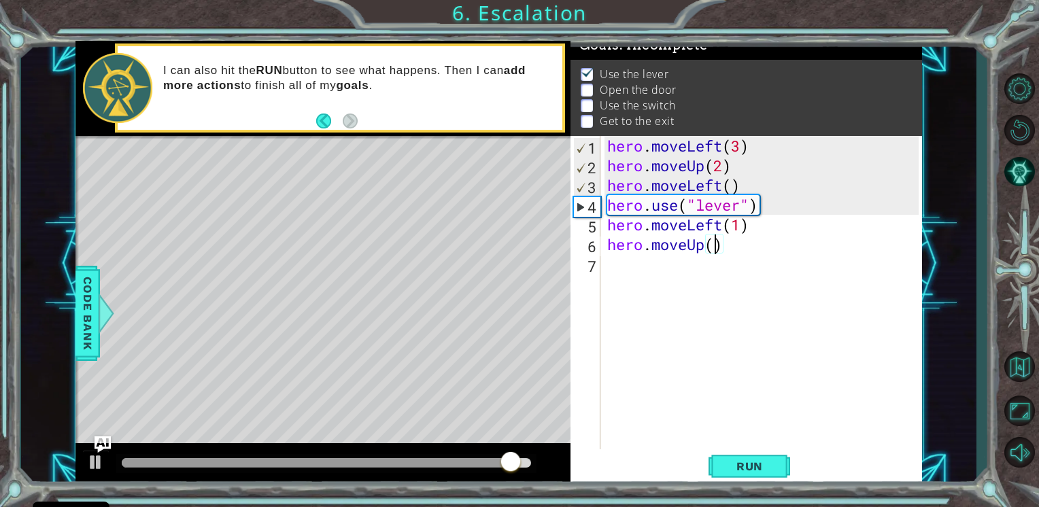
type textarea "hero.moveUp(2)"
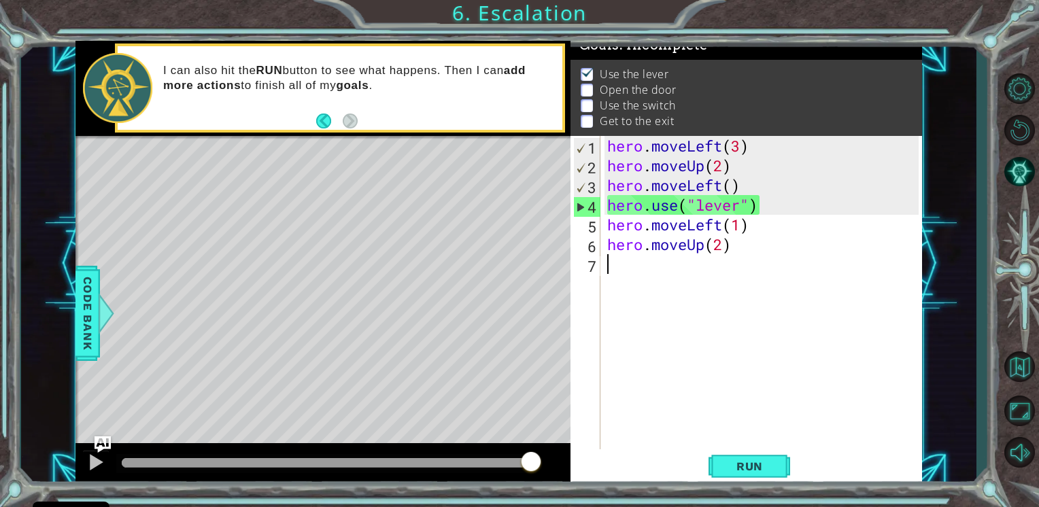
click at [609, 267] on div "hero . moveLeft ( 3 ) hero . moveUp ( 2 ) hero . moveLeft ( ) hero . use ( "lev…" at bounding box center [765, 313] width 321 height 355
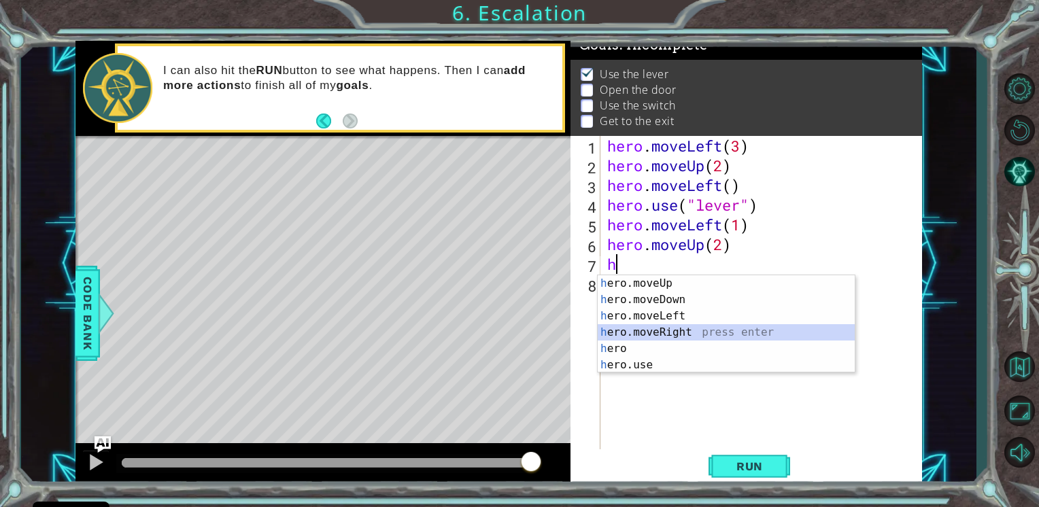
click at [711, 331] on div "h ero.moveUp press enter h ero.moveDown press enter h ero.moveLeft press enter …" at bounding box center [726, 340] width 257 height 131
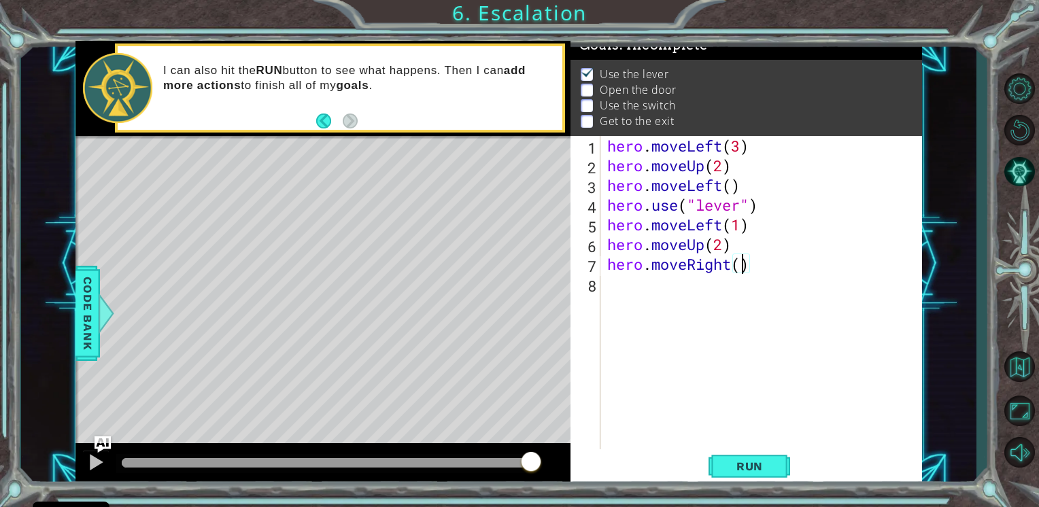
type textarea "hero.moveRight(2)"
click at [612, 281] on div "hero . moveLeft ( 3 ) hero . moveUp ( 2 ) hero . moveLeft ( ) hero . use ( "lev…" at bounding box center [765, 313] width 321 height 355
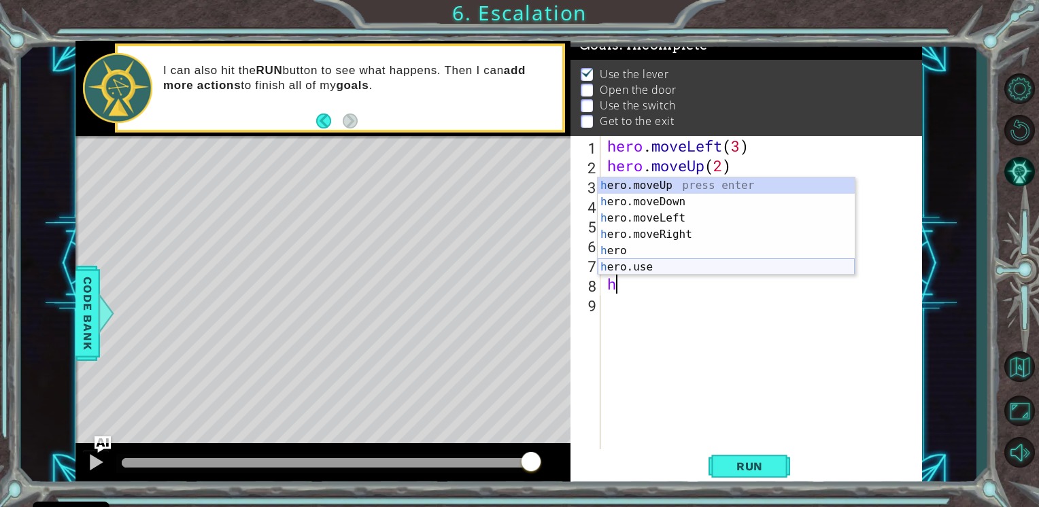
click at [611, 261] on div "h ero.moveUp press enter h ero.moveDown press enter h ero.moveLeft press enter …" at bounding box center [726, 242] width 257 height 131
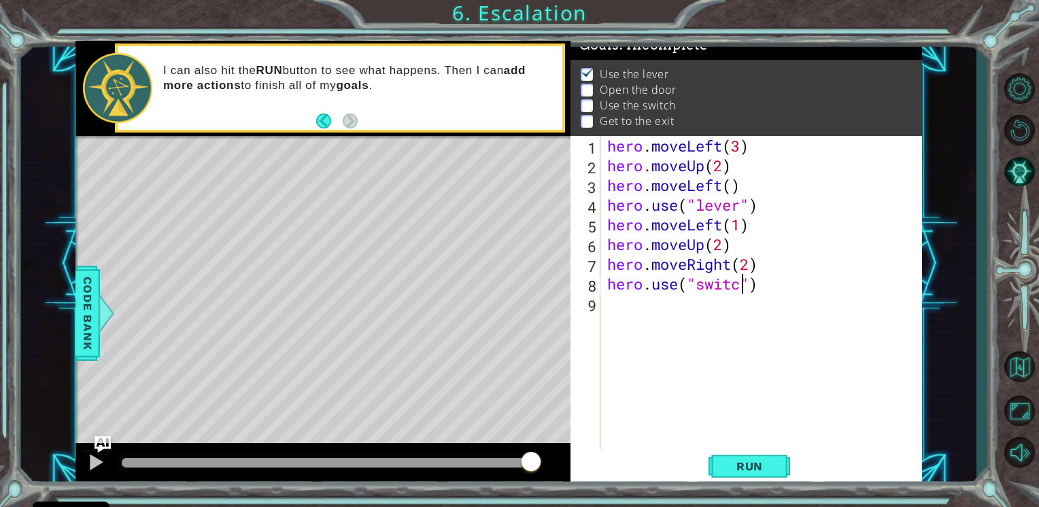
scroll to position [0, 5]
type textarea "hero.use("switch")"
click at [636, 294] on div "hero . moveLeft ( 3 ) hero . moveUp ( 2 ) hero . moveLeft ( ) hero . use ( "lev…" at bounding box center [765, 313] width 321 height 355
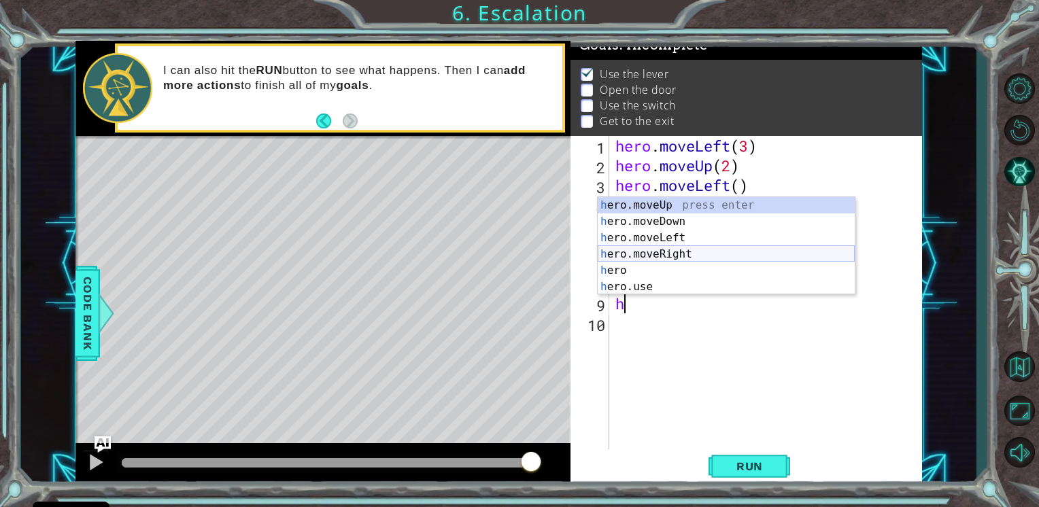
click at [636, 254] on div "h ero.moveUp press enter h ero.moveDown press enter h ero.moveLeft press enter …" at bounding box center [726, 262] width 257 height 131
type textarea "hero.moveRight(1)"
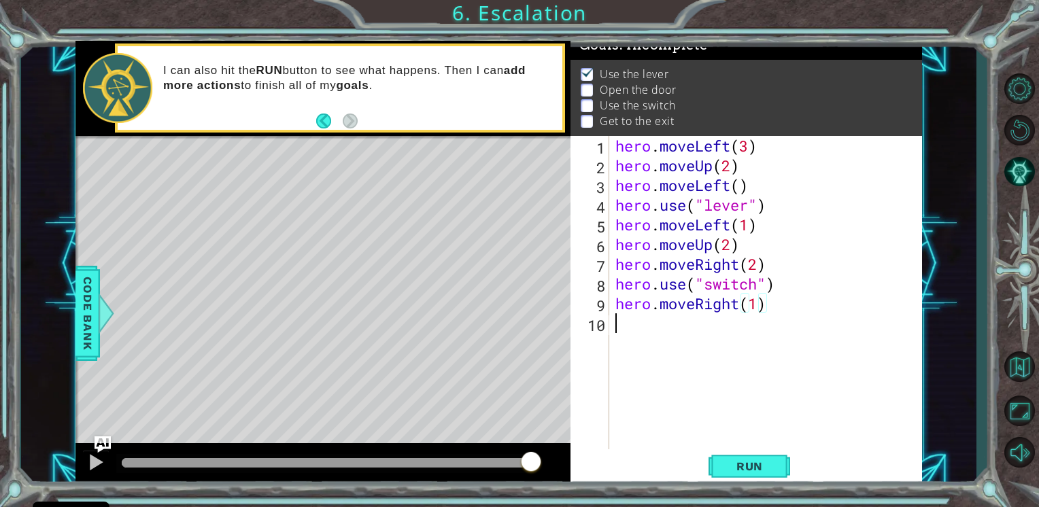
click at [639, 332] on div "hero . moveLeft ( 3 ) hero . moveUp ( 2 ) hero . moveLeft ( ) hero . use ( "lev…" at bounding box center [769, 313] width 313 height 355
click at [743, 466] on span "Run" at bounding box center [750, 467] width 54 height 14
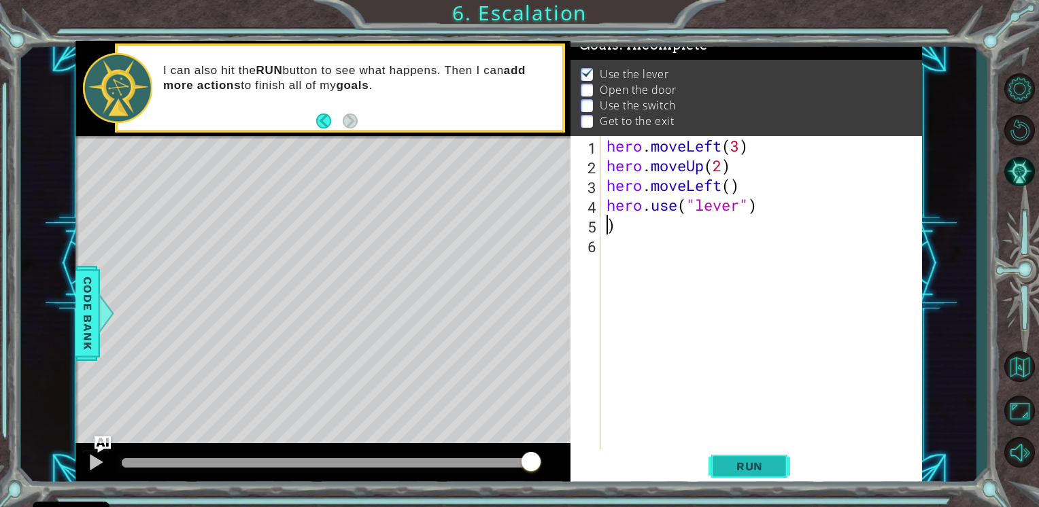
type textarea "hero.use("lever")"
click at [737, 460] on span "Run" at bounding box center [750, 467] width 54 height 14
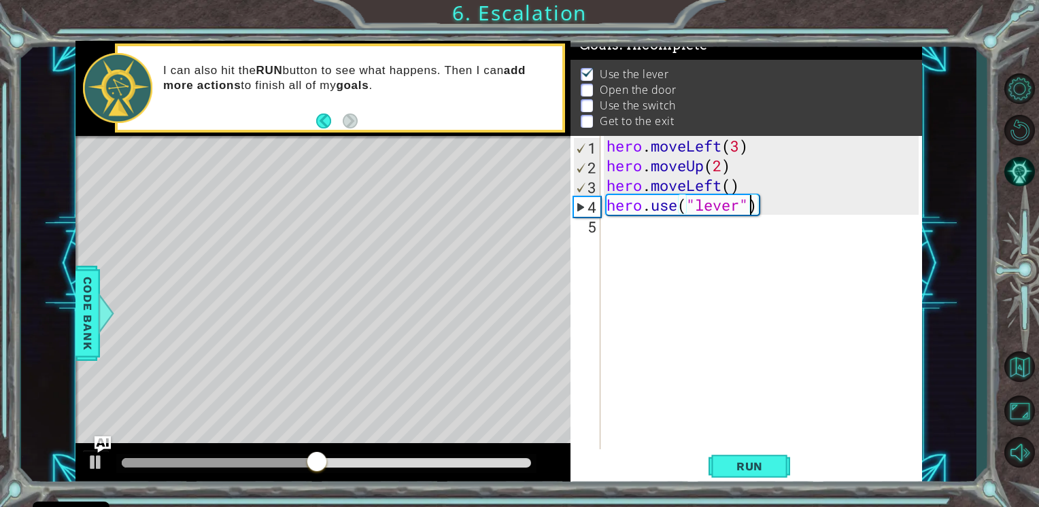
click at [634, 238] on div "hero . moveLeft ( 3 ) hero . moveUp ( 2 ) hero . moveLeft ( ) hero . use ( "lev…" at bounding box center [765, 313] width 322 height 355
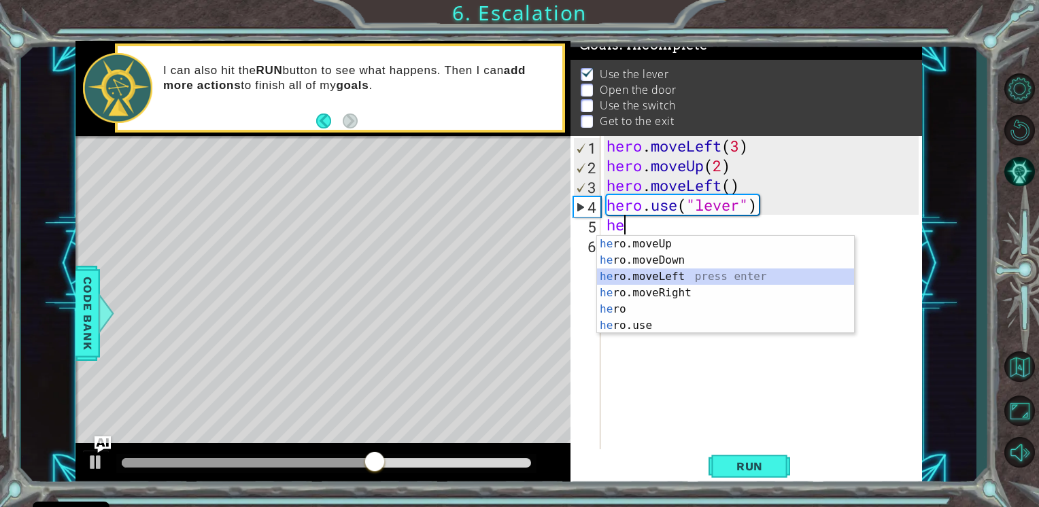
click at [658, 275] on div "he ro.moveUp press enter he ro.moveDown press enter he ro.moveLeft press enter …" at bounding box center [725, 301] width 257 height 131
type textarea "hero.moveLeft(1)"
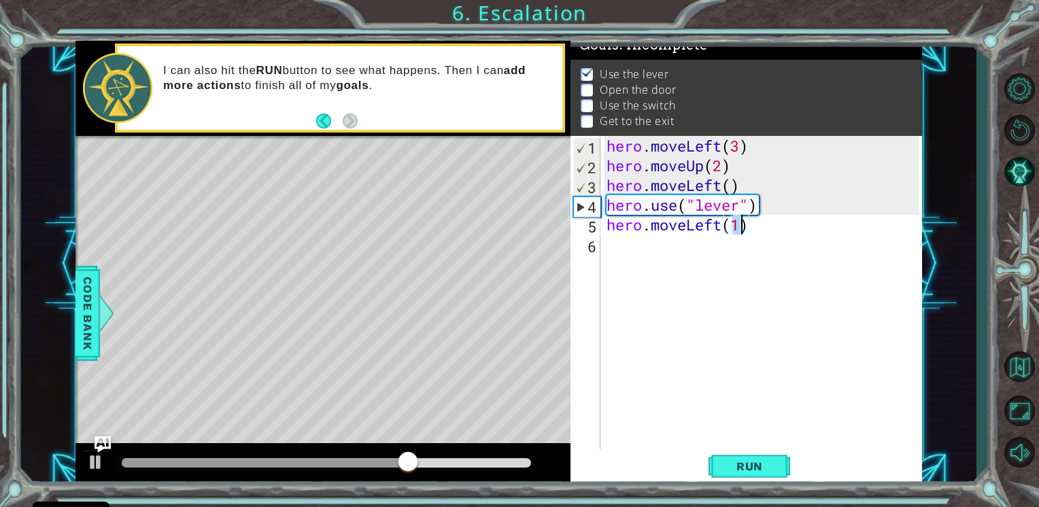
click at [622, 245] on div "hero . moveLeft ( 3 ) hero . moveUp ( 2 ) hero . moveLeft ( ) hero . use ( "lev…" at bounding box center [765, 313] width 322 height 355
click at [542, 99] on div "I can also hit the RUN button to see what happens. Then I can add more actions …" at bounding box center [358, 87] width 409 height 63
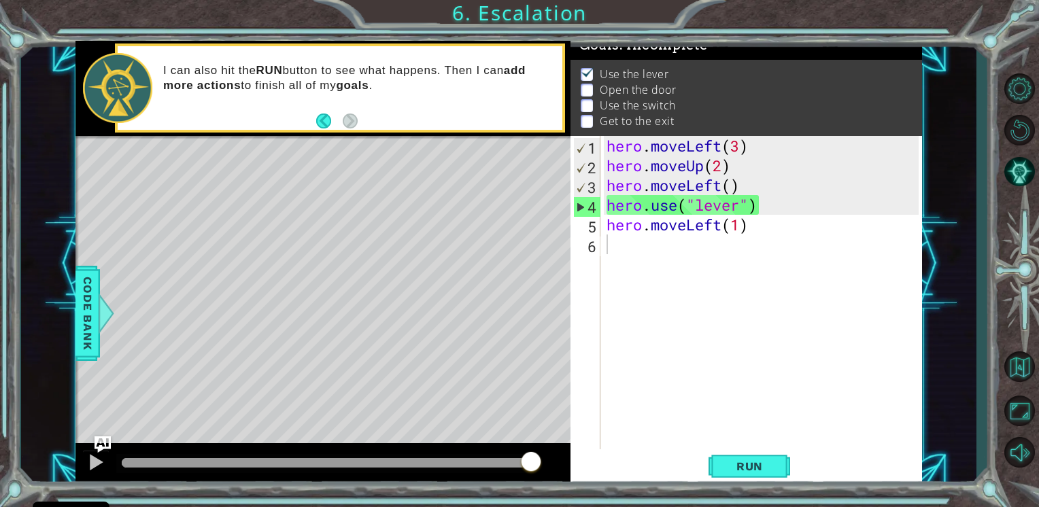
click at [602, 273] on div "1 2 3 4 5 6 hero . moveLeft ( 3 ) hero . moveUp ( 2 ) hero . moveLeft ( ) hero …" at bounding box center [745, 294] width 348 height 316
click at [613, 263] on div "hero . moveLeft ( 3 ) hero . moveUp ( 2 ) hero . moveLeft ( ) hero . use ( "lev…" at bounding box center [765, 313] width 322 height 355
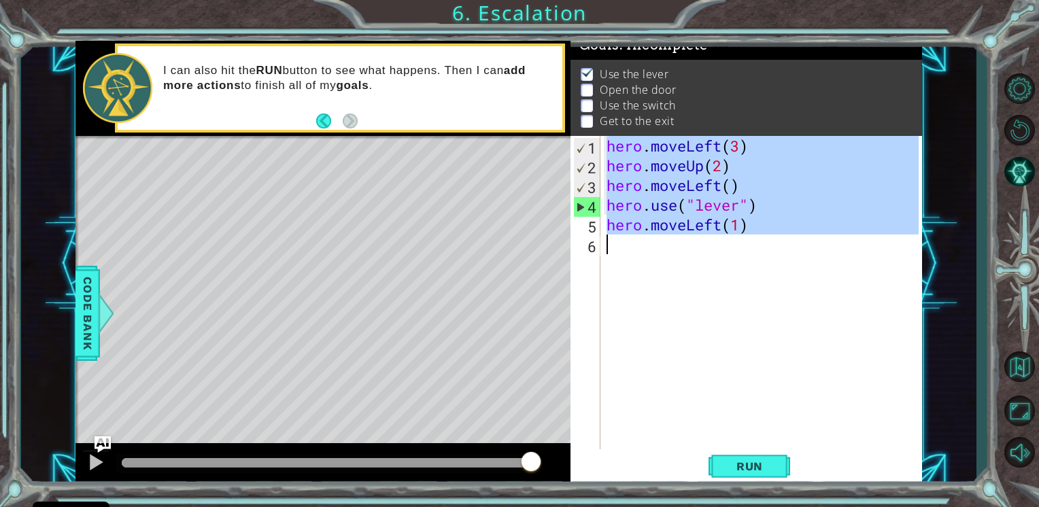
click at [613, 263] on div "hero . moveLeft ( 3 ) hero . moveUp ( 2 ) hero . moveLeft ( ) hero . use ( "lev…" at bounding box center [765, 313] width 322 height 355
type textarea "hero.moveLeft(1)"
click at [613, 263] on div "hero . moveLeft ( 3 ) hero . moveUp ( 2 ) hero . moveLeft ( ) hero . use ( "lev…" at bounding box center [765, 313] width 322 height 355
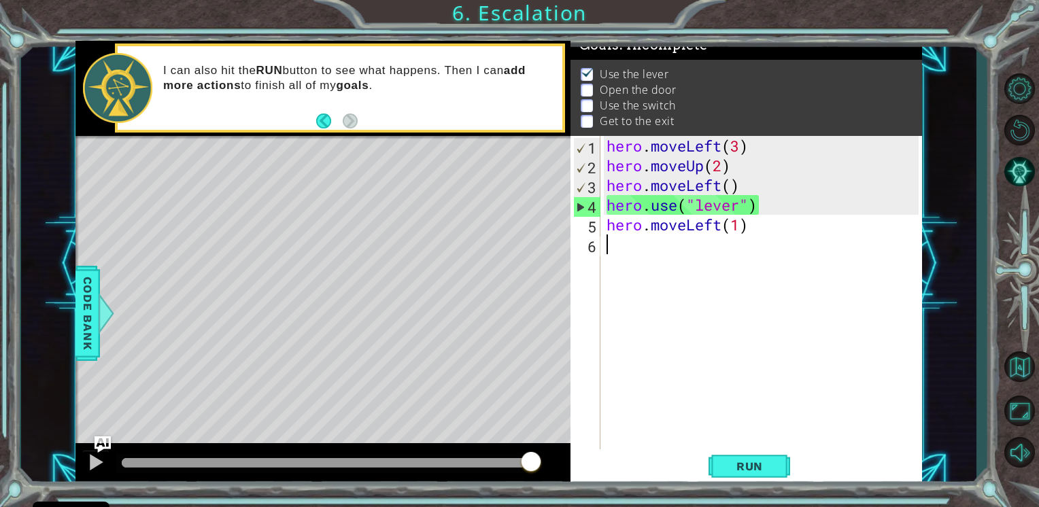
click at [613, 263] on div "hero . moveLeft ( 3 ) hero . moveUp ( 2 ) hero . moveLeft ( ) hero . use ( "lev…" at bounding box center [765, 313] width 322 height 355
click at [537, 239] on div "Level Map" at bounding box center [389, 336] width 628 height 401
click at [748, 457] on button "Run" at bounding box center [750, 466] width 82 height 35
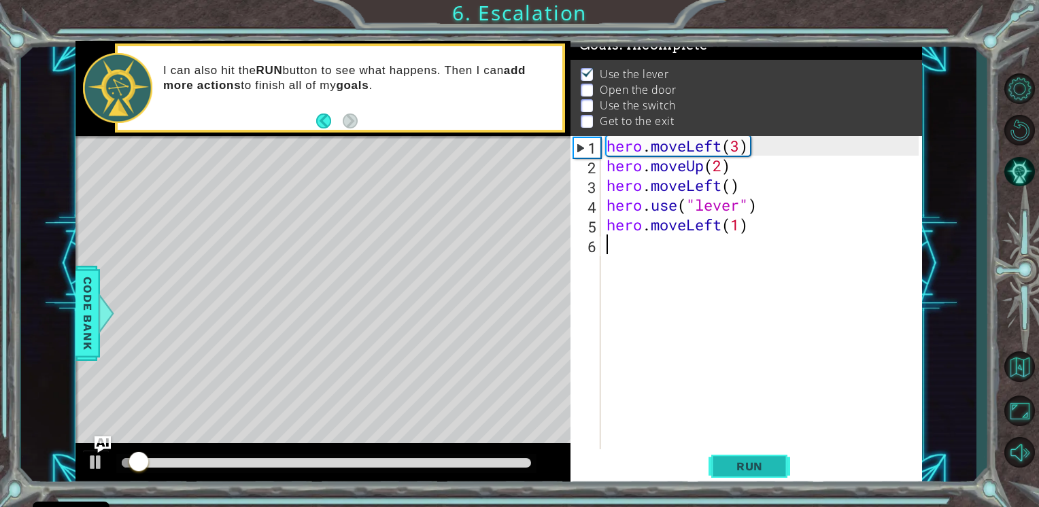
click at [748, 457] on button "Run" at bounding box center [750, 466] width 82 height 35
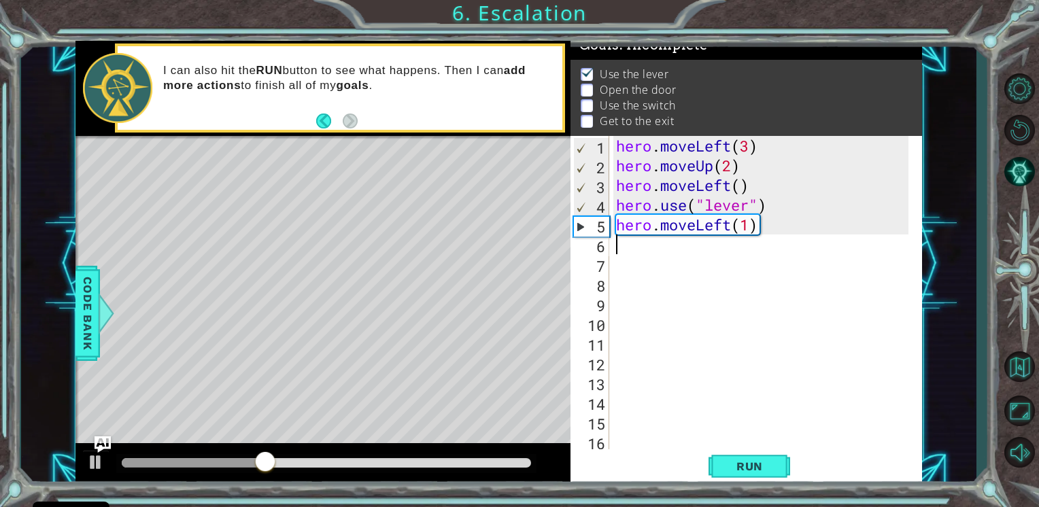
click at [628, 248] on div "hero . moveLeft ( 3 ) hero . moveUp ( 2 ) hero . moveLeft ( ) hero . use ( "lev…" at bounding box center [764, 313] width 302 height 355
click at [309, 103] on div "I can also hit the RUN button to see what happens. Then I can add more actions …" at bounding box center [358, 87] width 409 height 63
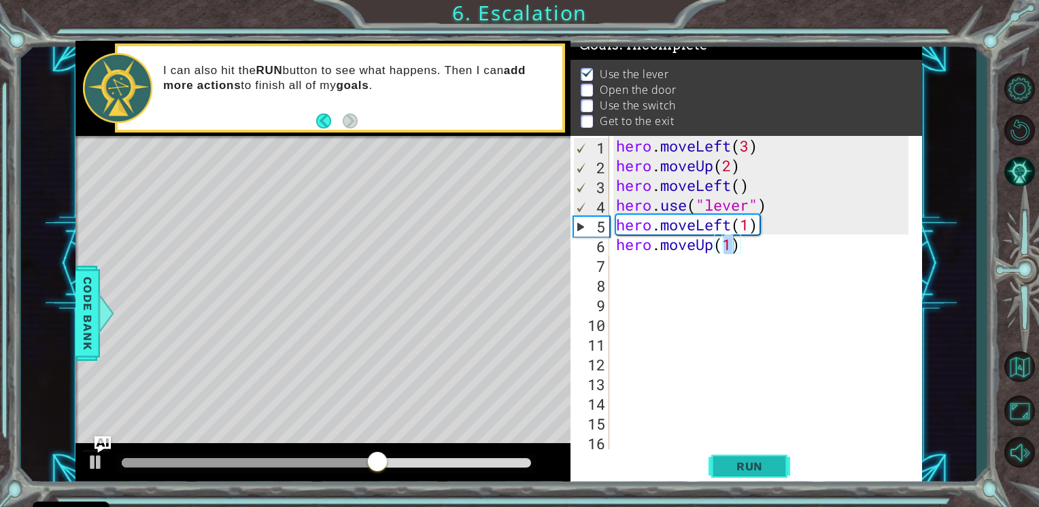
drag, startPoint x: 739, startPoint y: 469, endPoint x: 743, endPoint y: 462, distance: 7.9
click at [743, 462] on span "Run" at bounding box center [750, 467] width 54 height 14
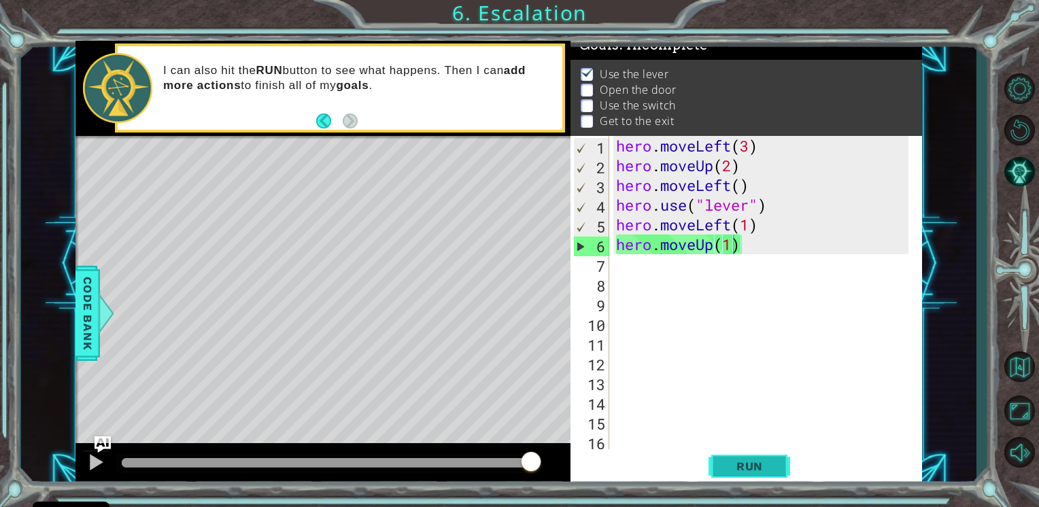
click at [743, 462] on span "Run" at bounding box center [750, 467] width 54 height 14
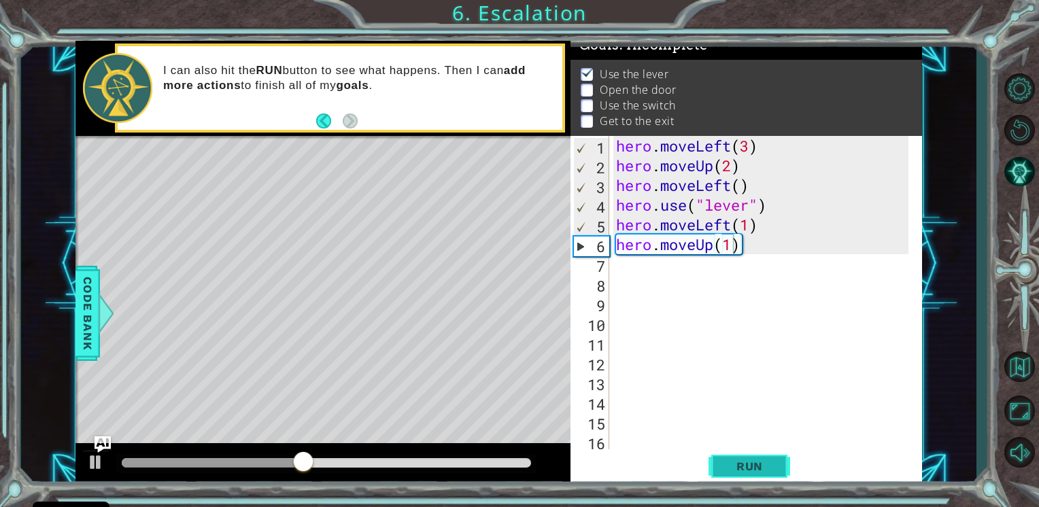
drag, startPoint x: 748, startPoint y: 461, endPoint x: 740, endPoint y: 460, distance: 8.3
click at [740, 460] on span "Run" at bounding box center [750, 467] width 54 height 14
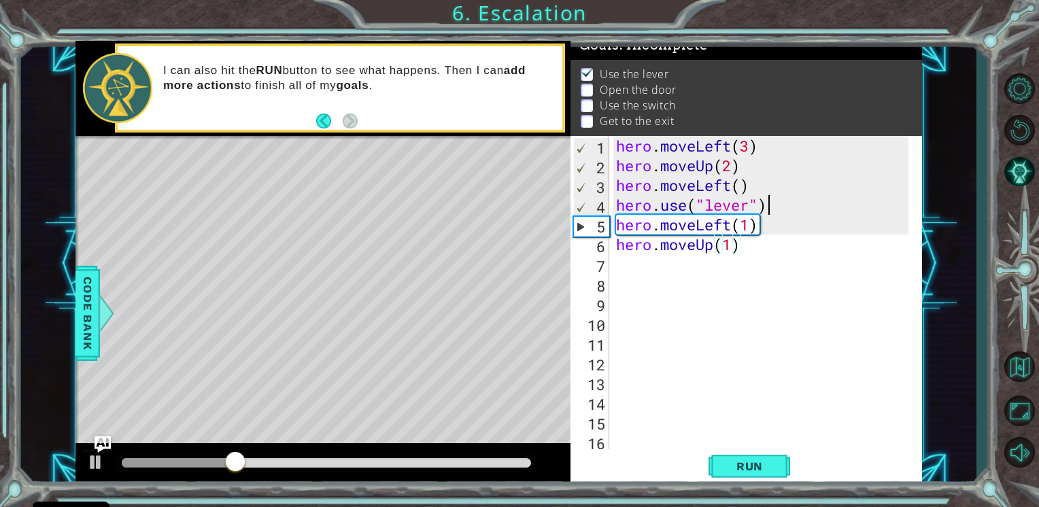
click at [771, 208] on div "hero . moveLeft ( 3 ) hero . moveUp ( 2 ) hero . moveLeft ( ) hero . use ( "lev…" at bounding box center [764, 313] width 302 height 355
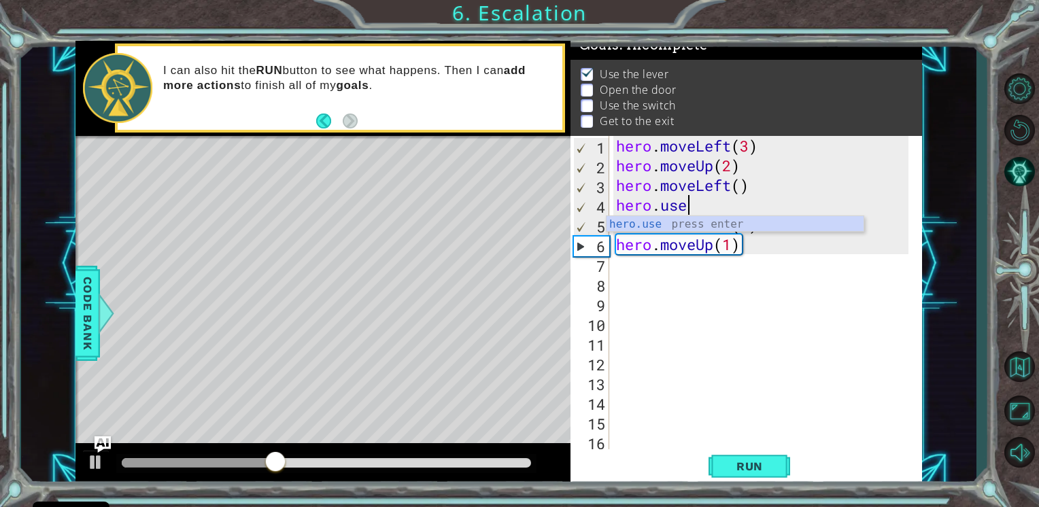
type textarea "h"
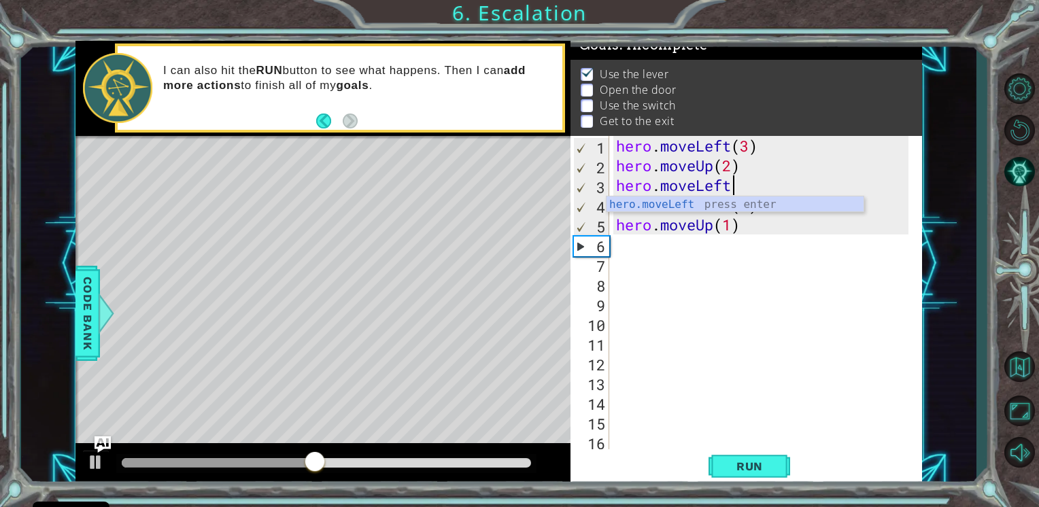
scroll to position [0, 4]
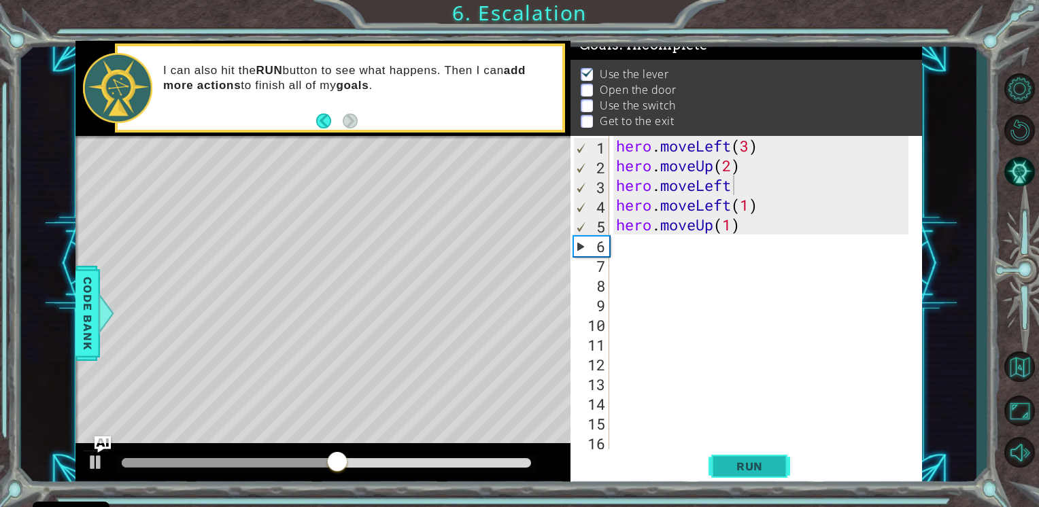
click at [735, 473] on span "Run" at bounding box center [750, 467] width 54 height 14
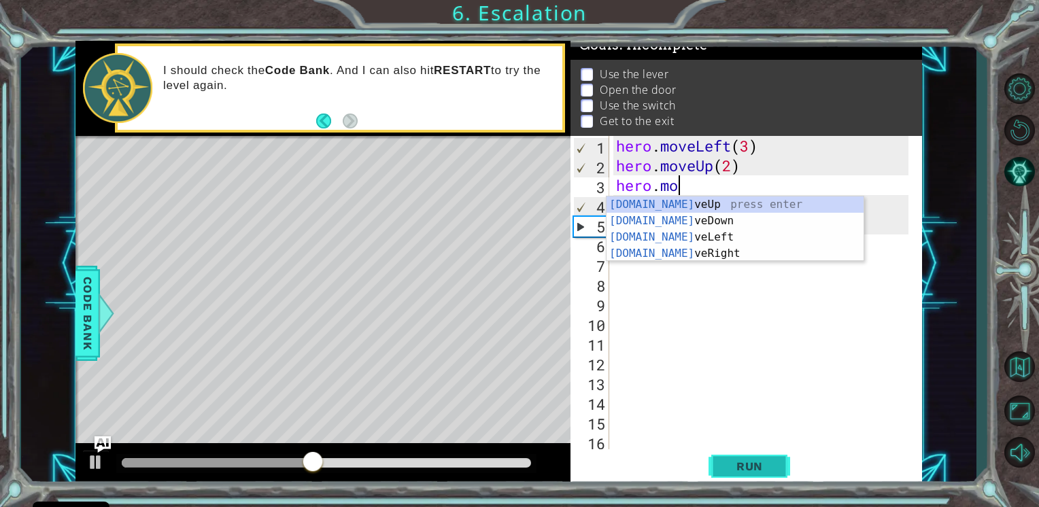
scroll to position [0, 0]
type textarea "h"
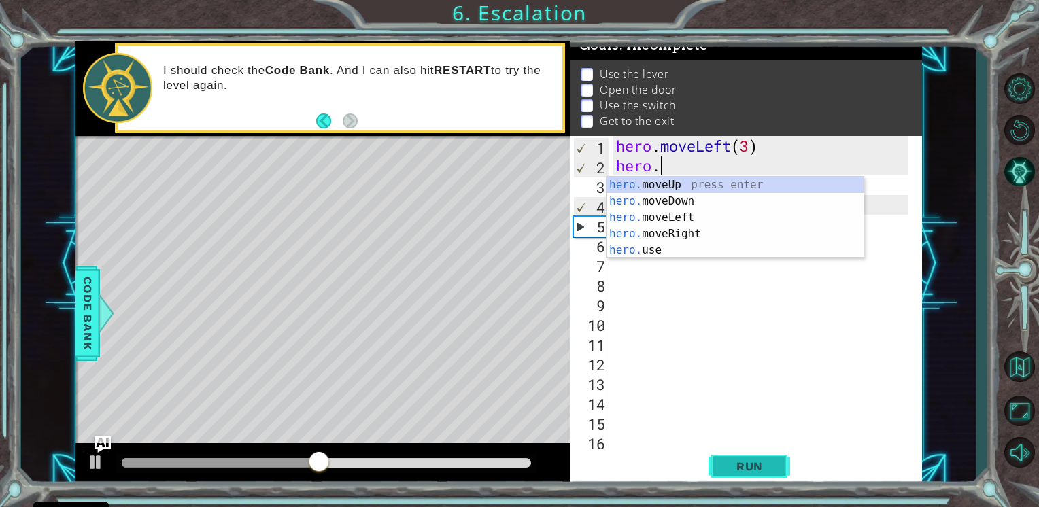
type textarea "h"
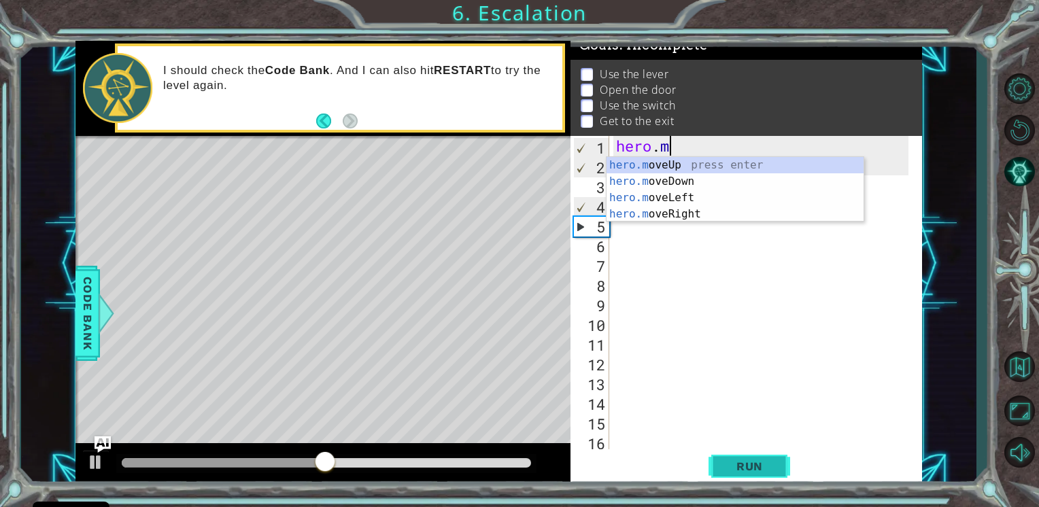
type textarea "h"
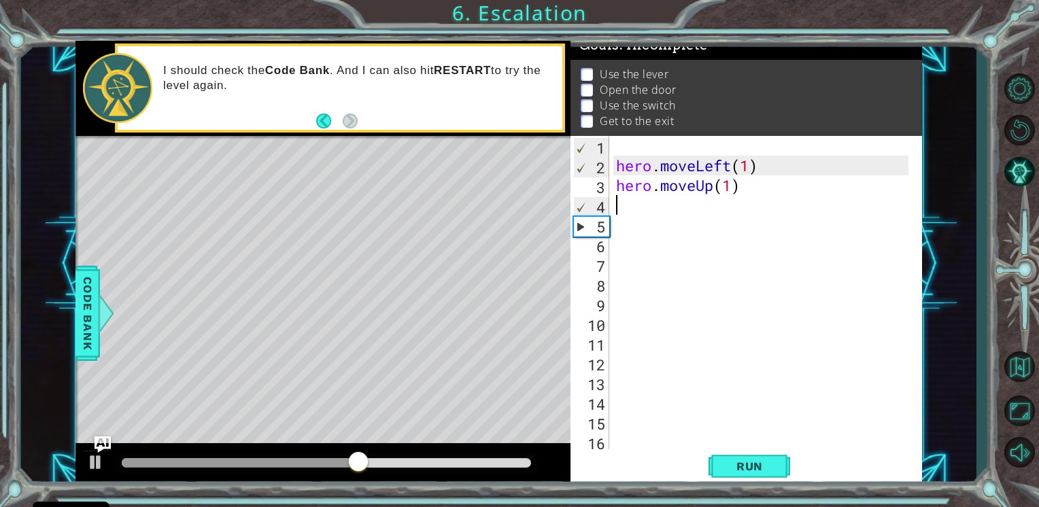
click at [757, 196] on div "hero . moveLeft ( 1 ) hero . moveUp ( 1 )" at bounding box center [764, 313] width 302 height 355
click at [754, 175] on div "hero . moveLeft ( 1 ) hero . moveUp ( 1 )" at bounding box center [764, 313] width 302 height 355
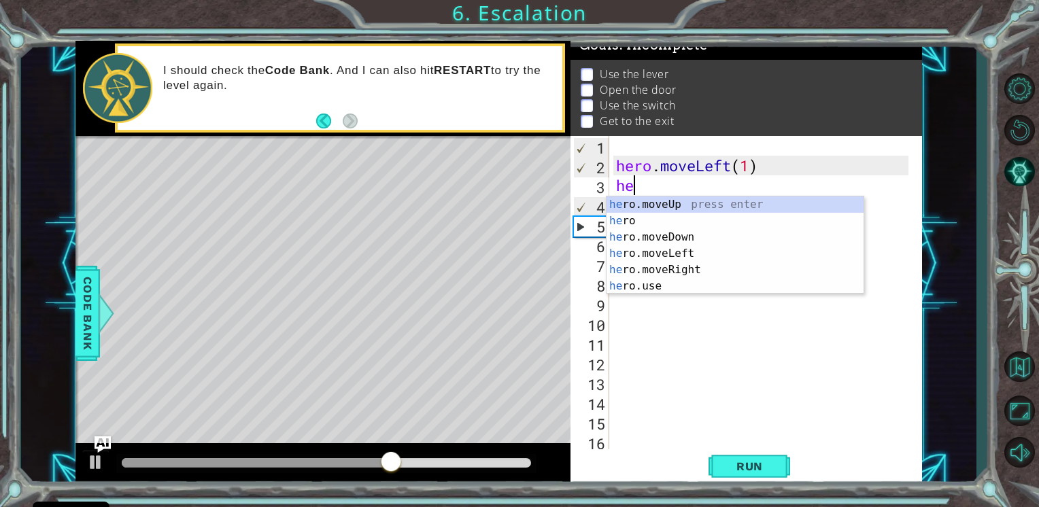
type textarea "h"
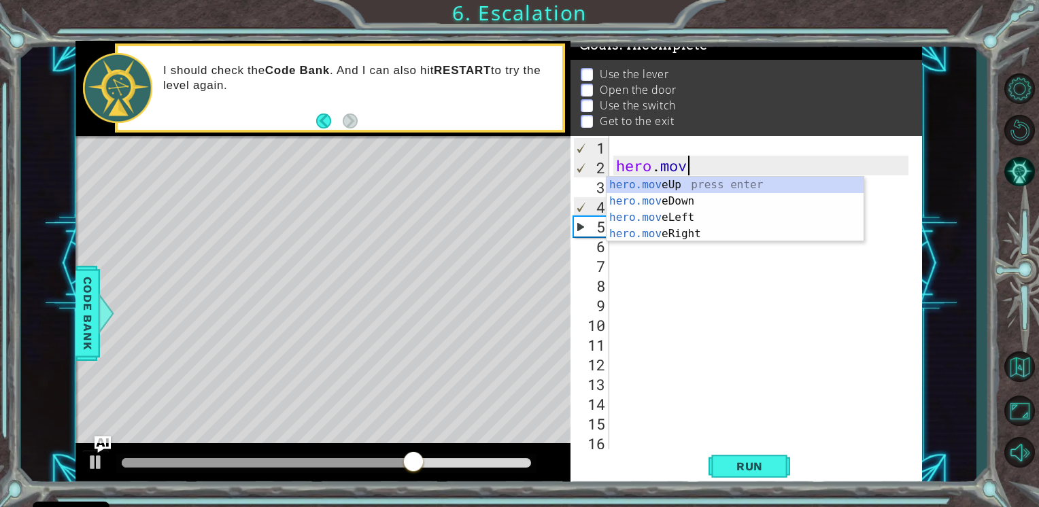
type textarea "h"
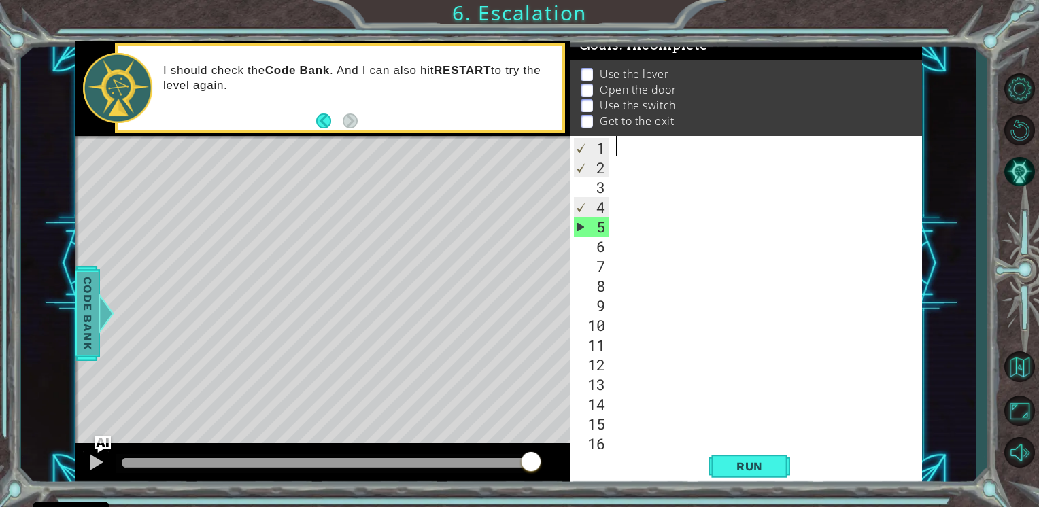
click at [84, 351] on span "Code Bank" at bounding box center [88, 312] width 22 height 83
